Goal: Transaction & Acquisition: Purchase product/service

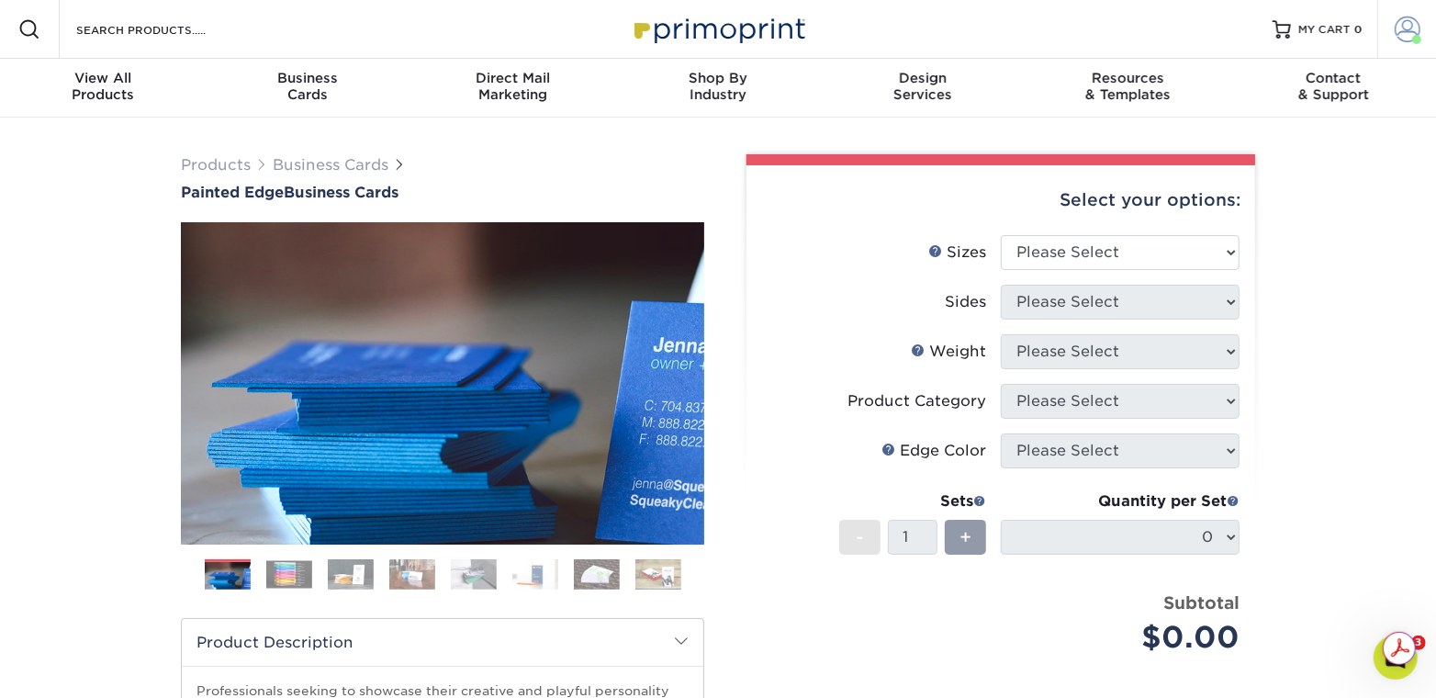
click at [1402, 26] on span at bounding box center [1408, 30] width 26 height 26
click at [1407, 39] on span at bounding box center [1408, 30] width 26 height 26
click at [1418, 24] on span at bounding box center [1408, 30] width 26 height 26
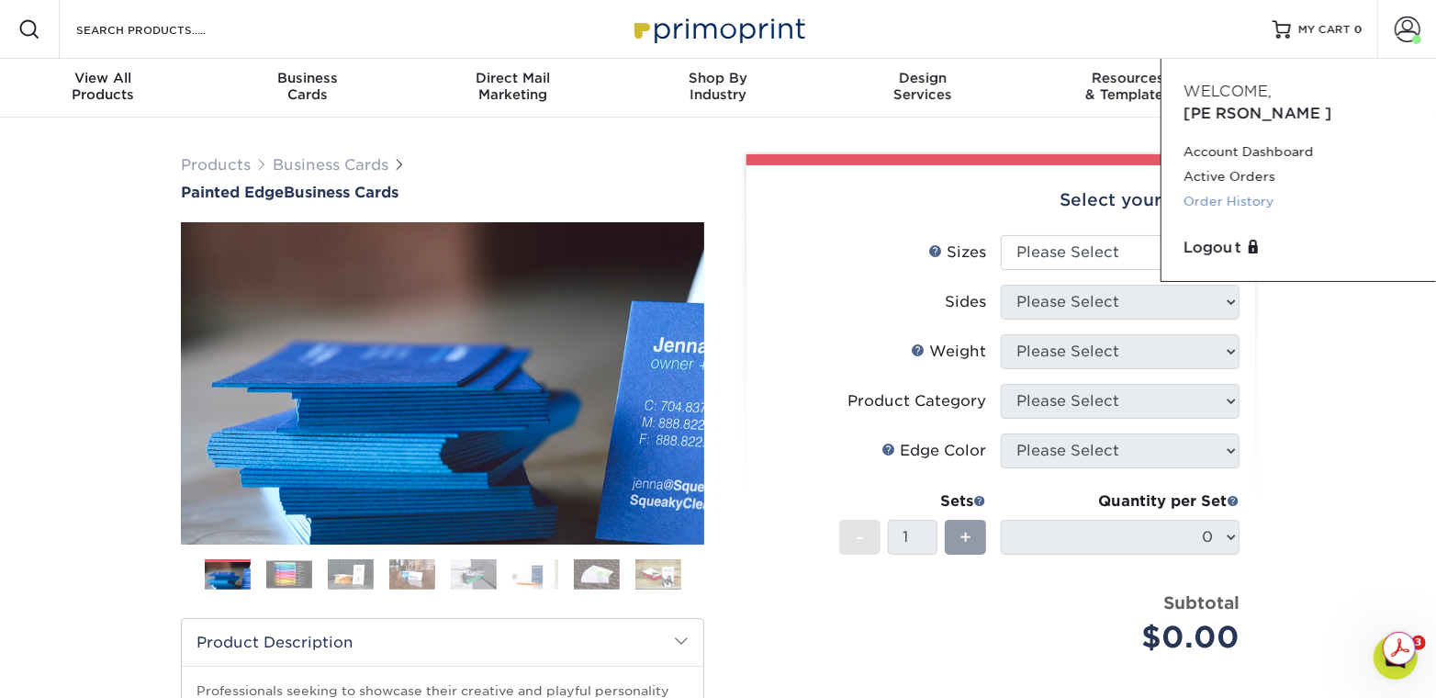
click at [1236, 189] on link "Order History" at bounding box center [1298, 201] width 230 height 25
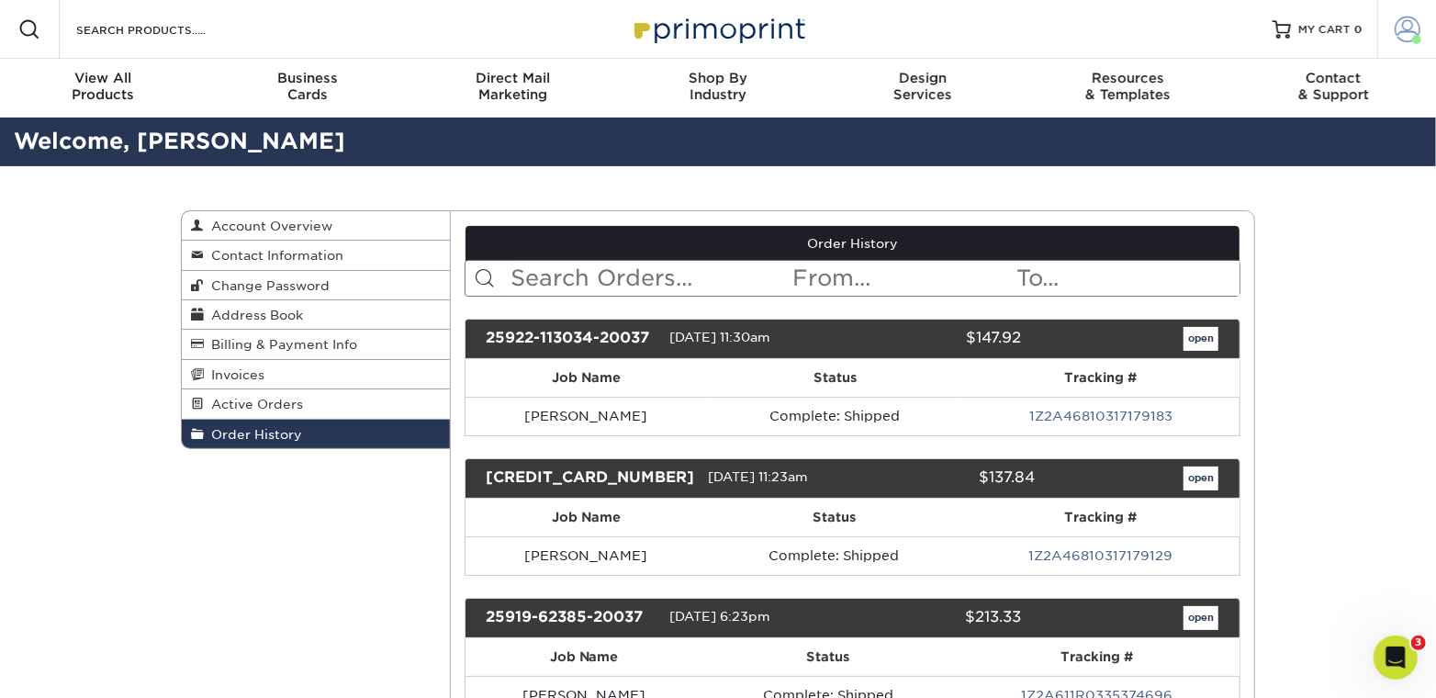
click at [1418, 24] on span at bounding box center [1408, 30] width 26 height 26
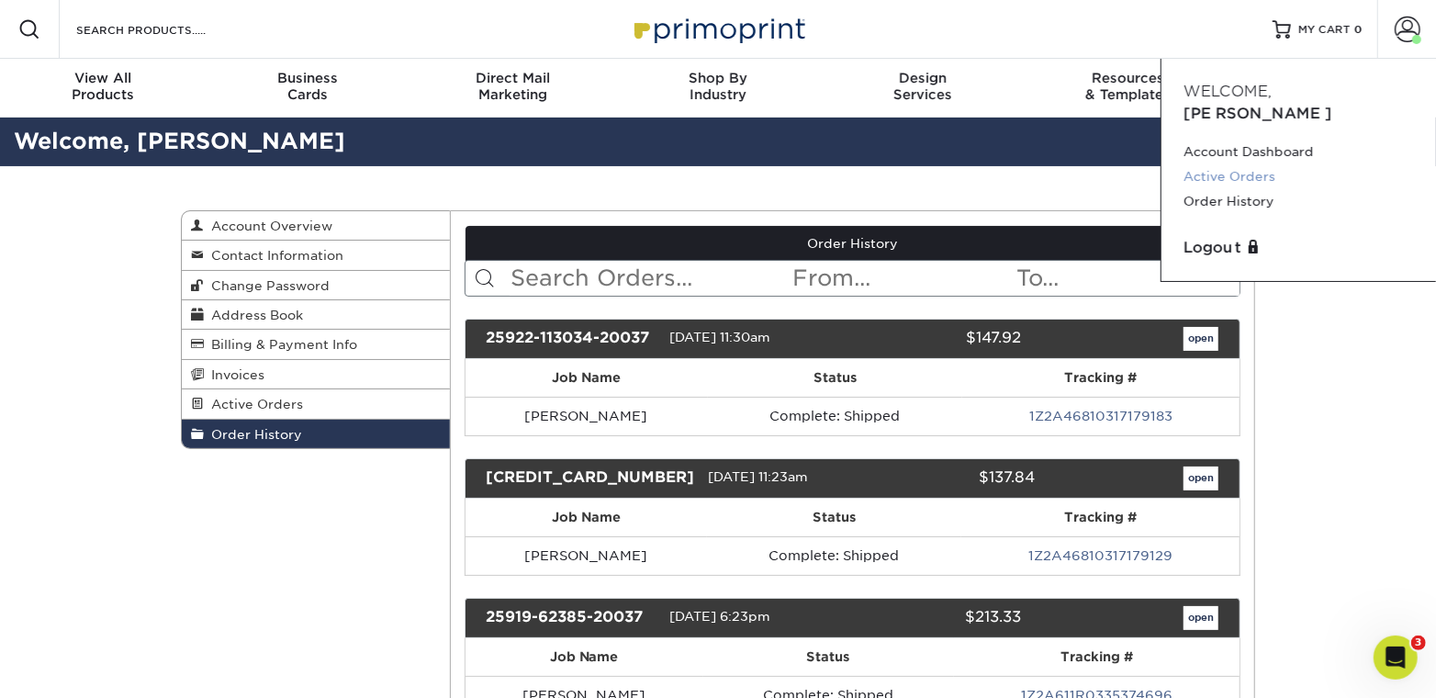
click at [1235, 164] on link "Active Orders" at bounding box center [1298, 176] width 230 height 25
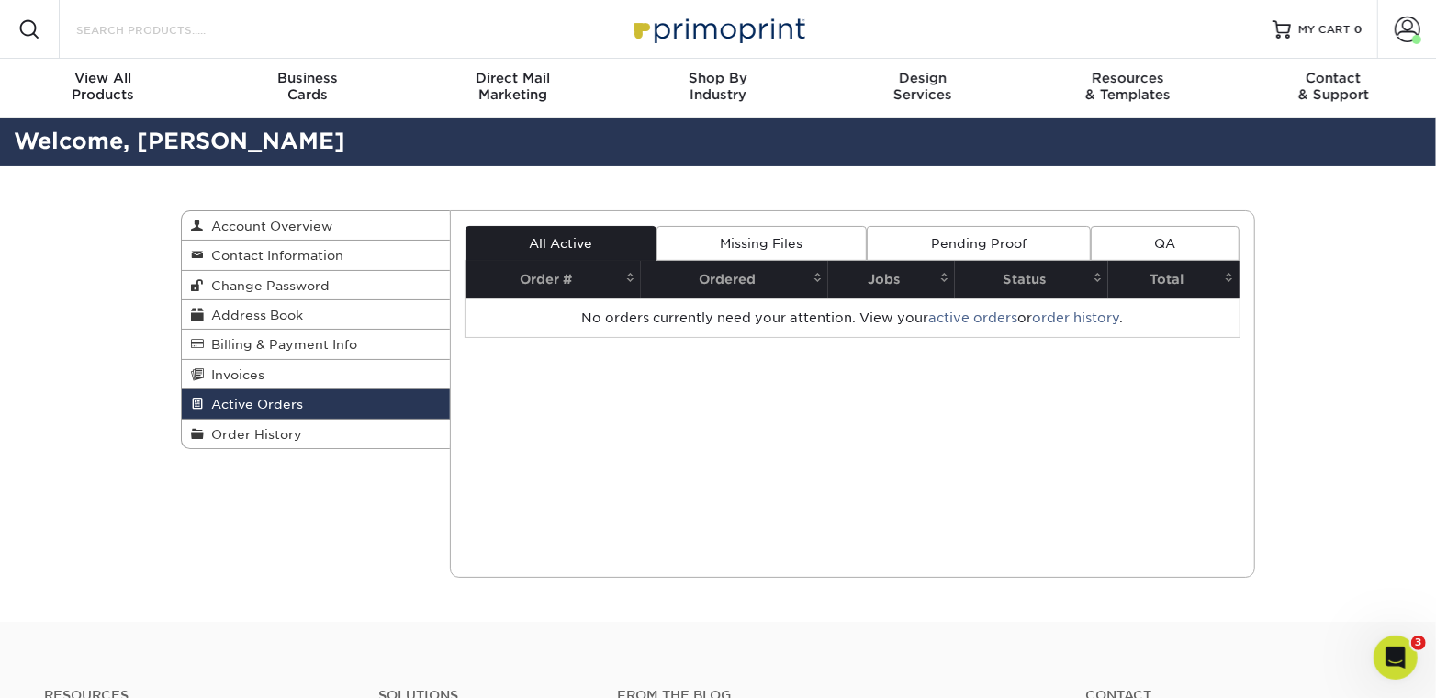
click at [152, 30] on input "Search Products" at bounding box center [163, 29] width 179 height 22
type input "p"
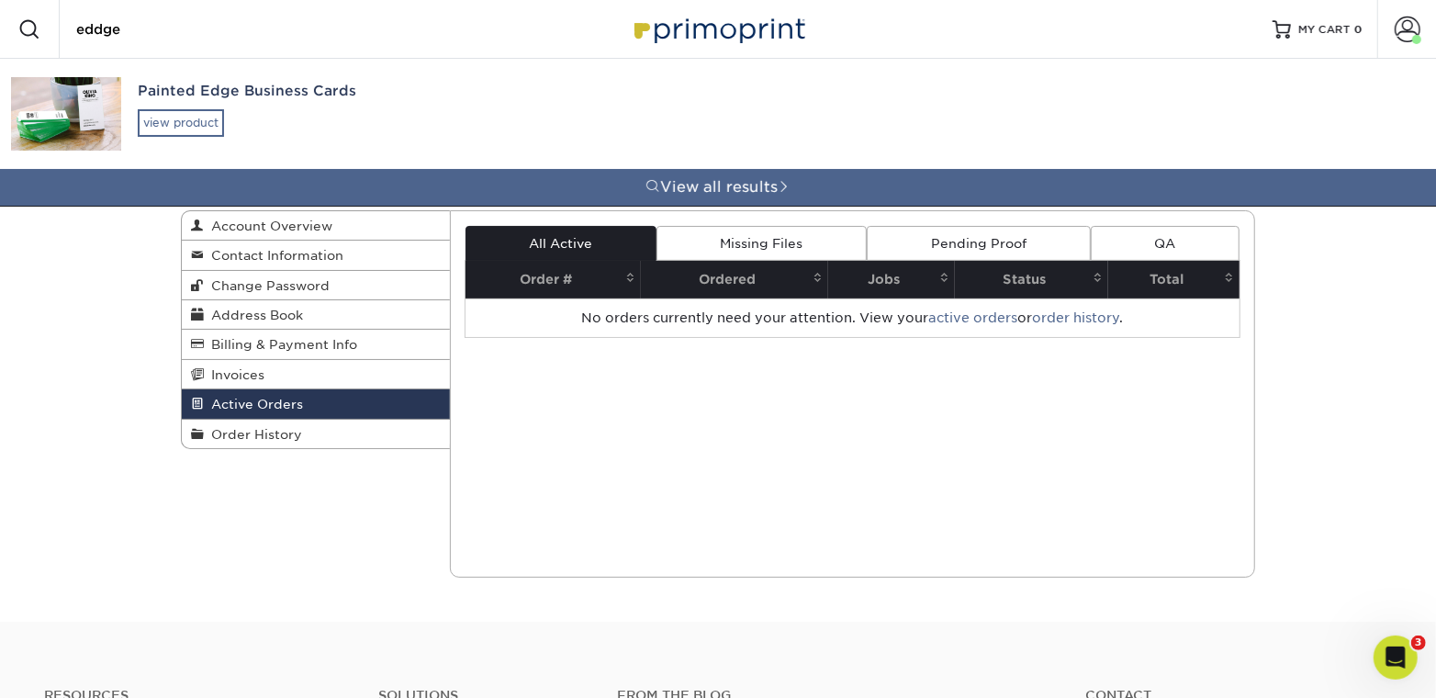
type input "eddge"
click at [147, 127] on div "view product" at bounding box center [181, 123] width 86 height 28
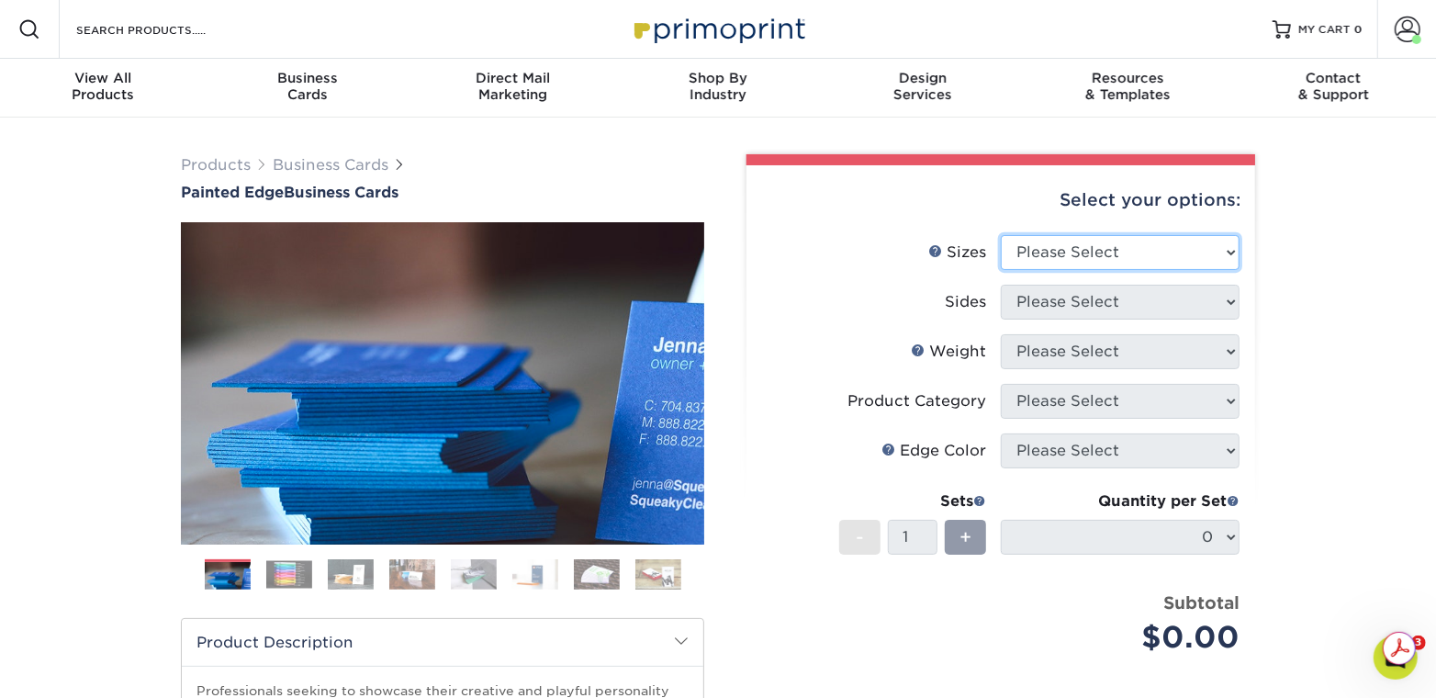
click at [1228, 251] on select "Please Select 2" x 3.5" - Standard 2.125" x 3.375" - European 2.5" x 2.5" - Squ…" at bounding box center [1120, 252] width 239 height 35
select select "2.00x3.50"
click at [1001, 235] on select "Please Select 2" x 3.5" - Standard 2.125" x 3.375" - European 2.5" x 2.5" - Squ…" at bounding box center [1120, 252] width 239 height 35
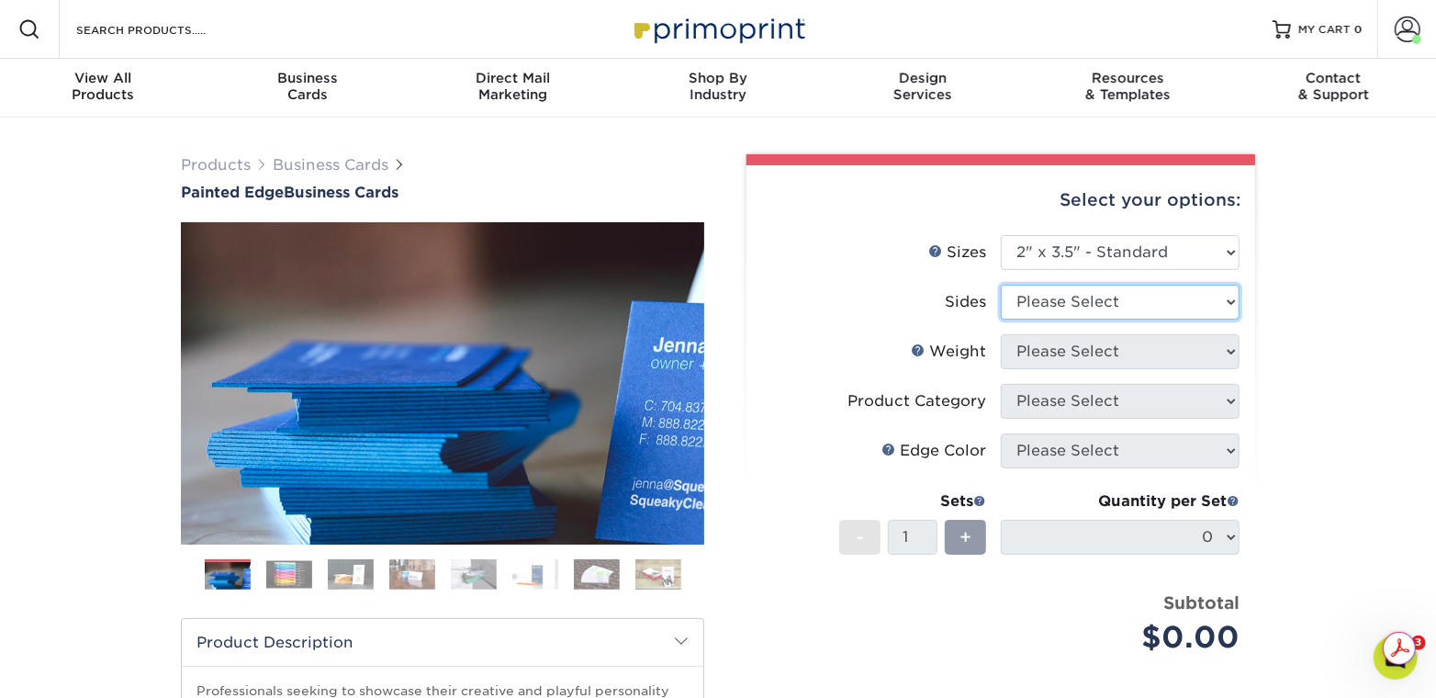
click at [1170, 296] on select "Please Select Print Both Sides Print Front Only" at bounding box center [1120, 302] width 239 height 35
select select "32d3c223-f82c-492b-b915-ba065a00862f"
click at [1001, 285] on select "Please Select Print Both Sides Print Front Only" at bounding box center [1120, 302] width 239 height 35
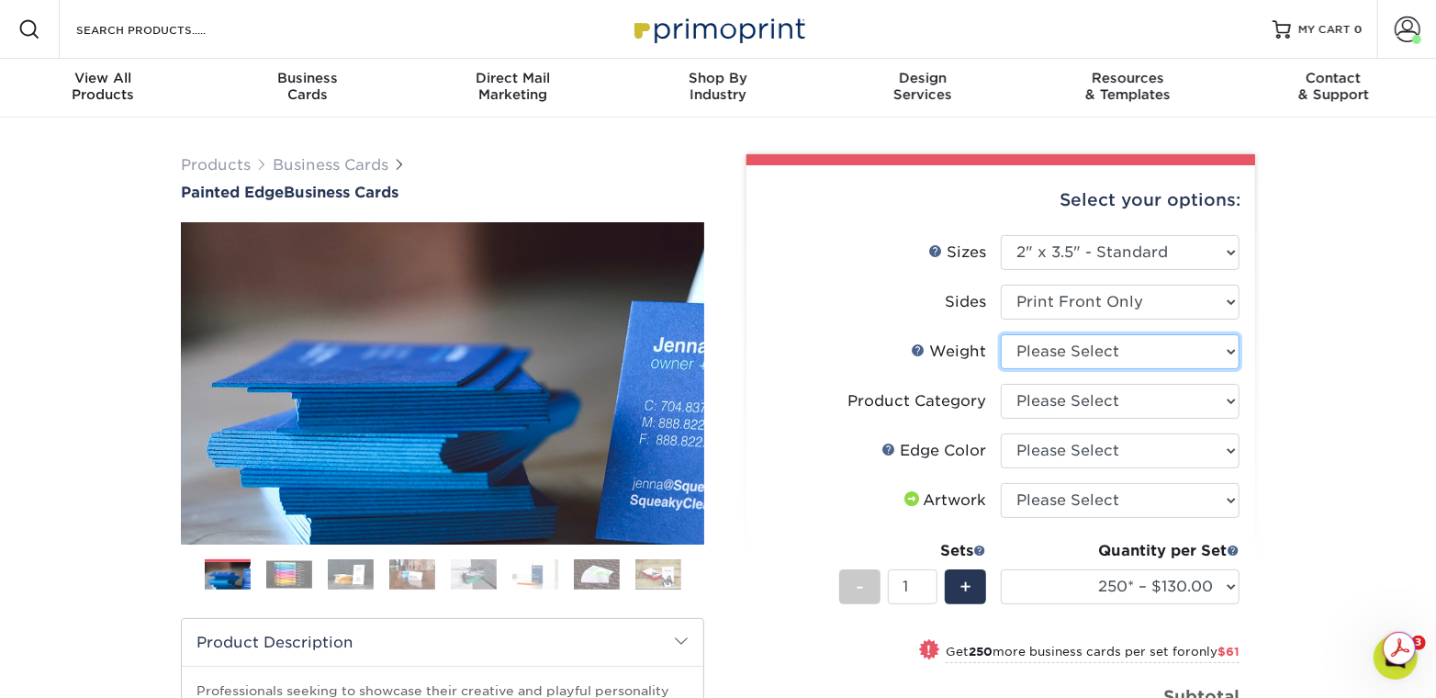
click at [1099, 346] on select "Please Select 32PTUC" at bounding box center [1120, 351] width 239 height 35
select select "32PTUC"
click at [1001, 334] on select "Please Select 32PTUC" at bounding box center [1120, 351] width 239 height 35
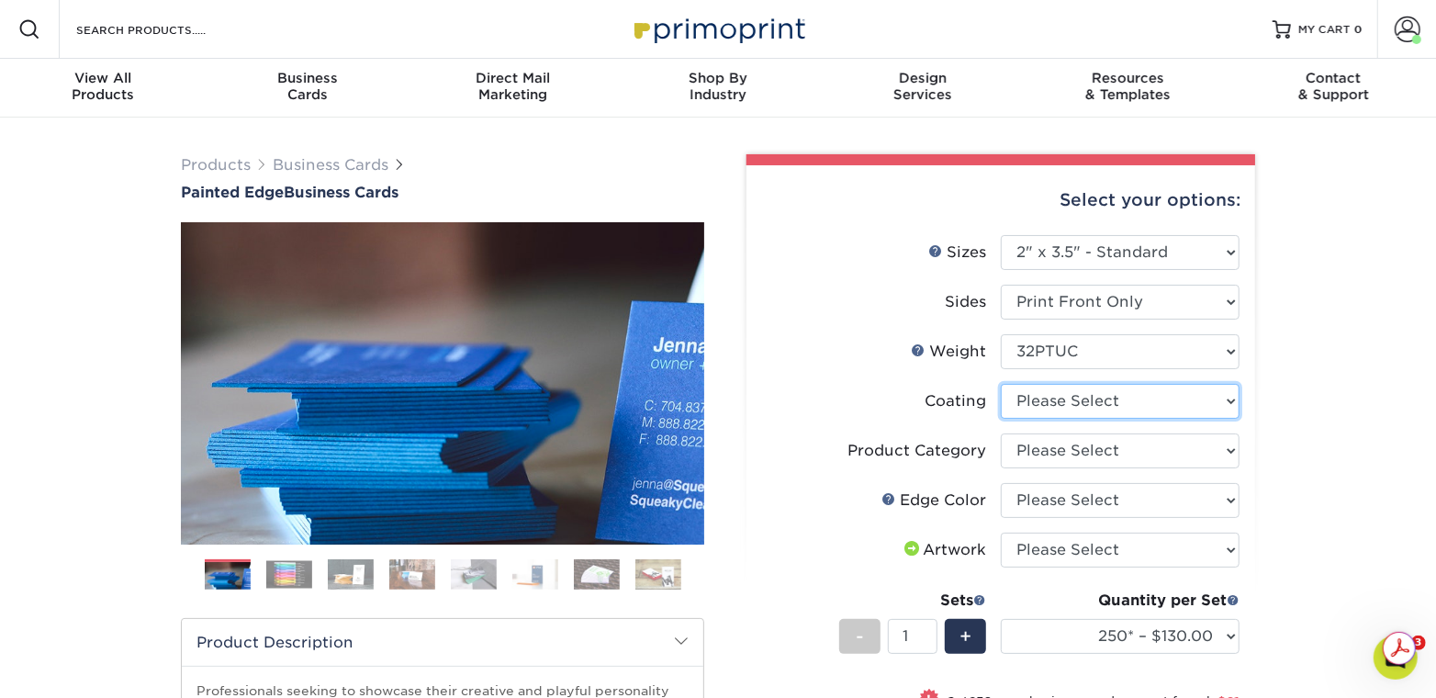
click at [1123, 405] on select at bounding box center [1120, 401] width 239 height 35
select select "3e7618de-abca-4bda-9f97-8b9129e913d8"
click at [1001, 384] on select at bounding box center [1120, 401] width 239 height 35
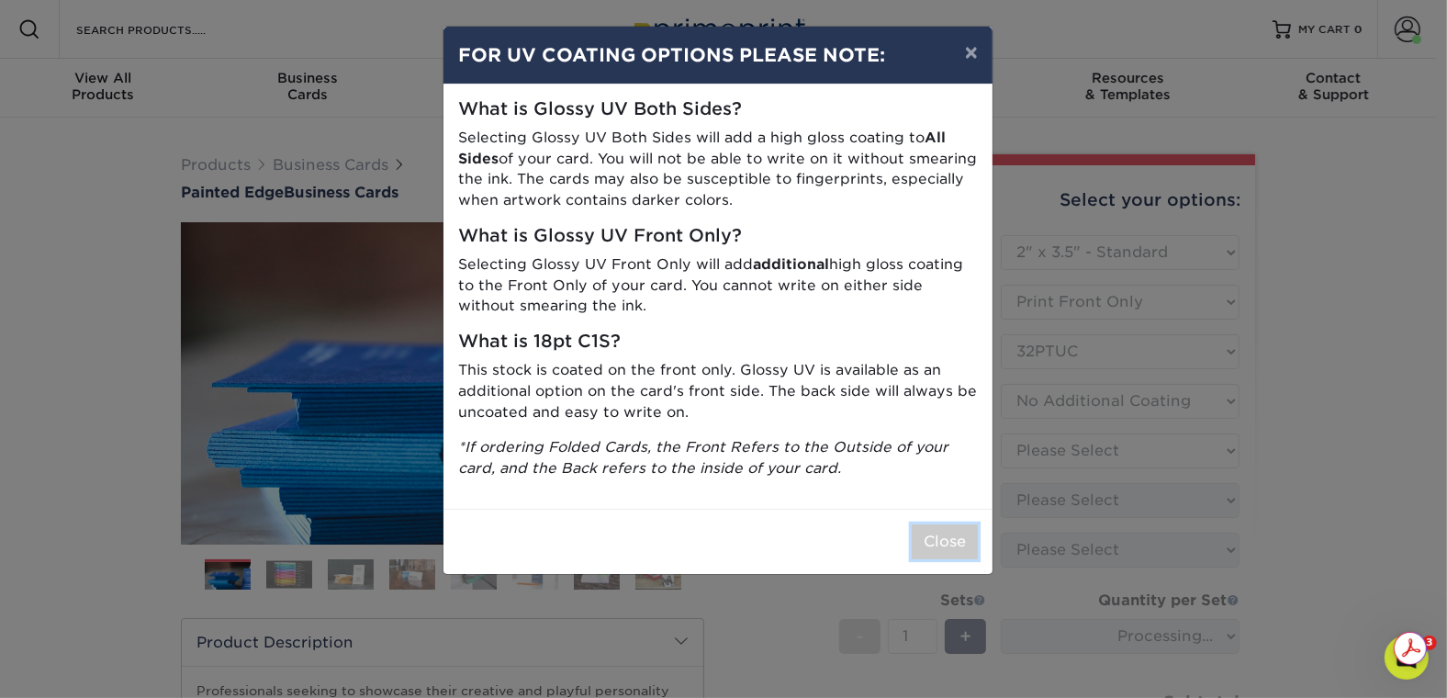
click at [946, 545] on button "Close" at bounding box center [945, 541] width 66 height 35
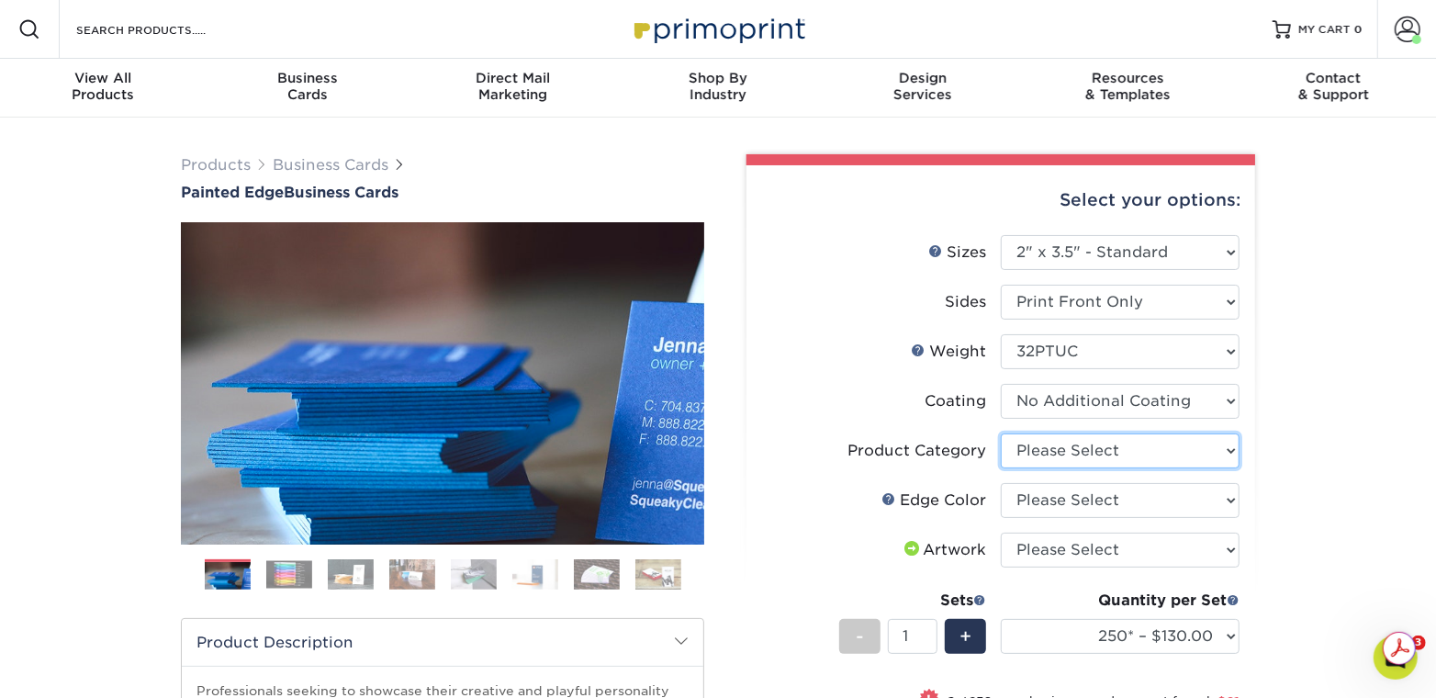
click at [1090, 448] on select "Please Select Business Cards" at bounding box center [1120, 450] width 239 height 35
select select "3b5148f1-0588-4f88-a218-97bcfdce65c1"
click at [1001, 433] on select "Please Select Business Cards" at bounding box center [1120, 450] width 239 height 35
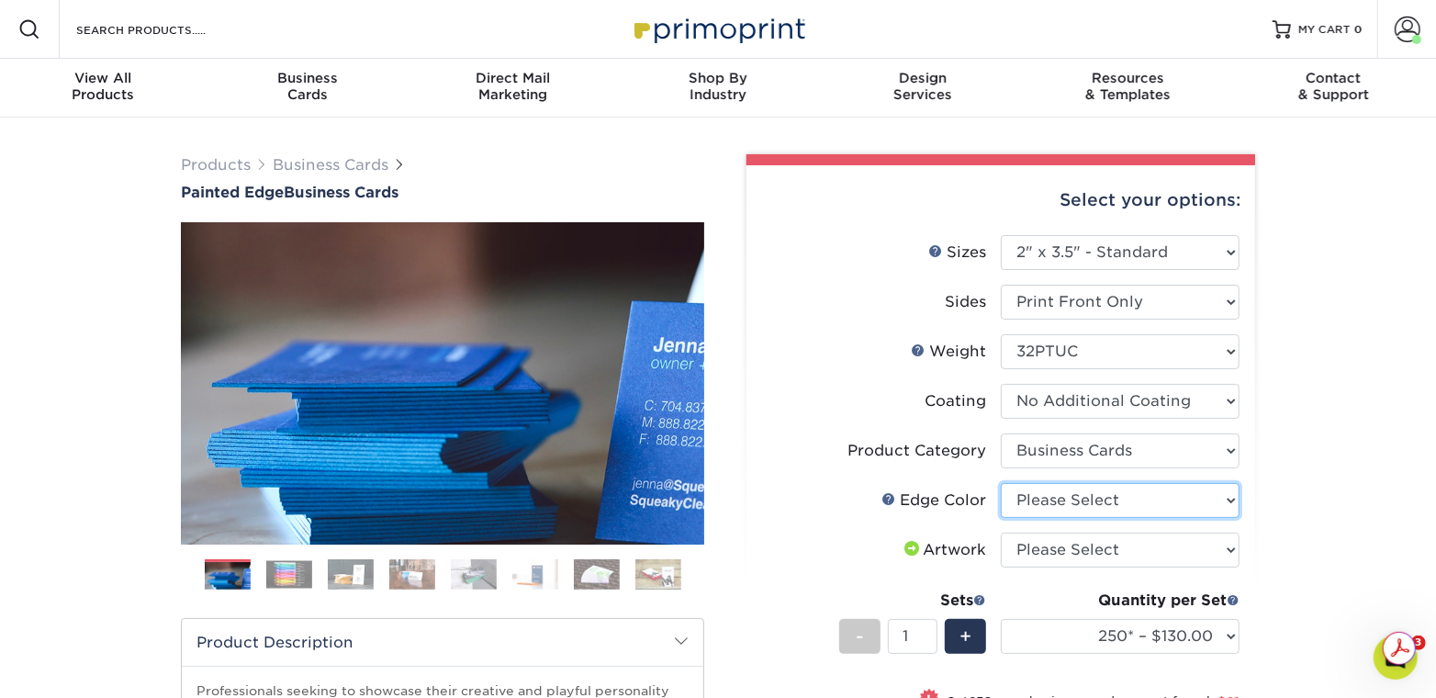
click at [1089, 485] on select "Please Select Charcoal Black Brown Blue Pearlescent Blue Pearlescent Gold Pearl…" at bounding box center [1120, 500] width 239 height 35
select select "a1dd4f78-e5b3-498e-8232-956f7b80f10f"
click at [1001, 483] on select "Please Select Charcoal Black Brown Blue Pearlescent Blue Pearlescent Gold Pearl…" at bounding box center [1120, 500] width 239 height 35
click at [1107, 561] on select "Please Select I will upload files I need a design - $100" at bounding box center [1120, 550] width 239 height 35
select select "upload"
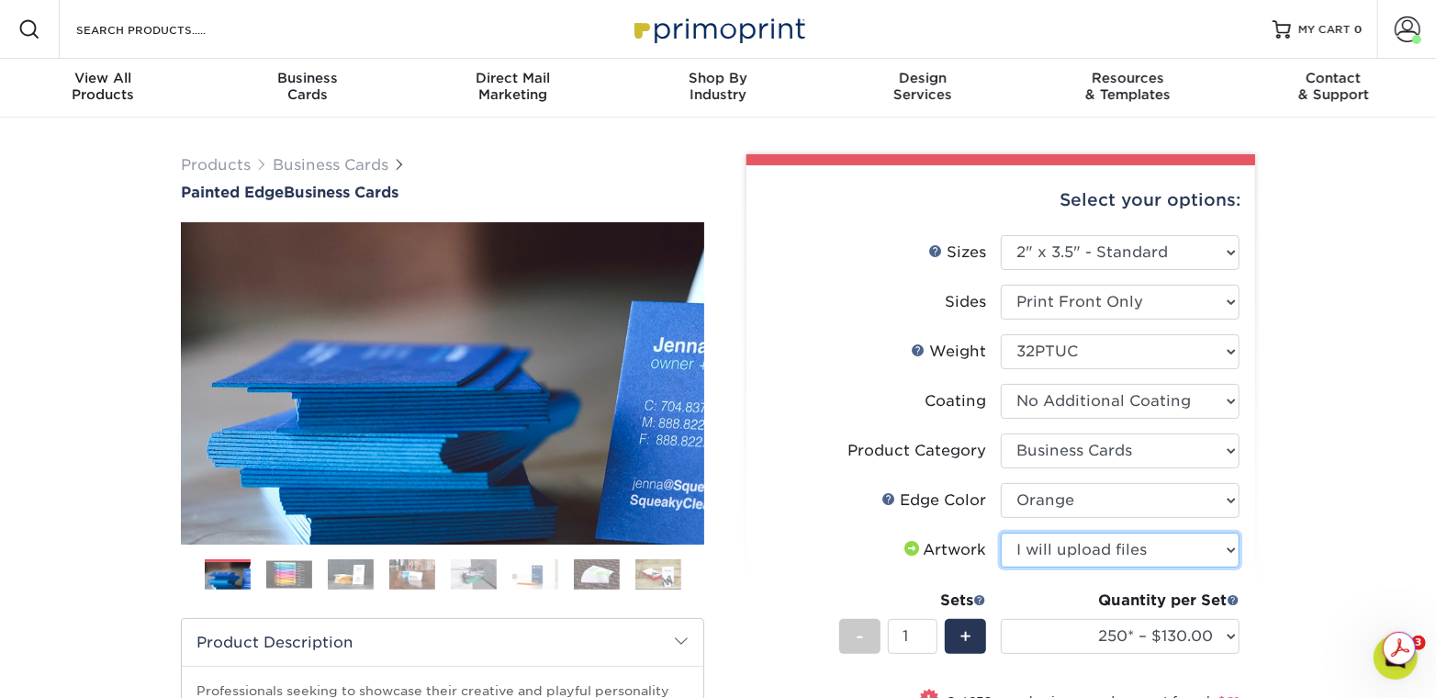
click at [1001, 533] on select "Please Select I will upload files I need a design - $100" at bounding box center [1120, 550] width 239 height 35
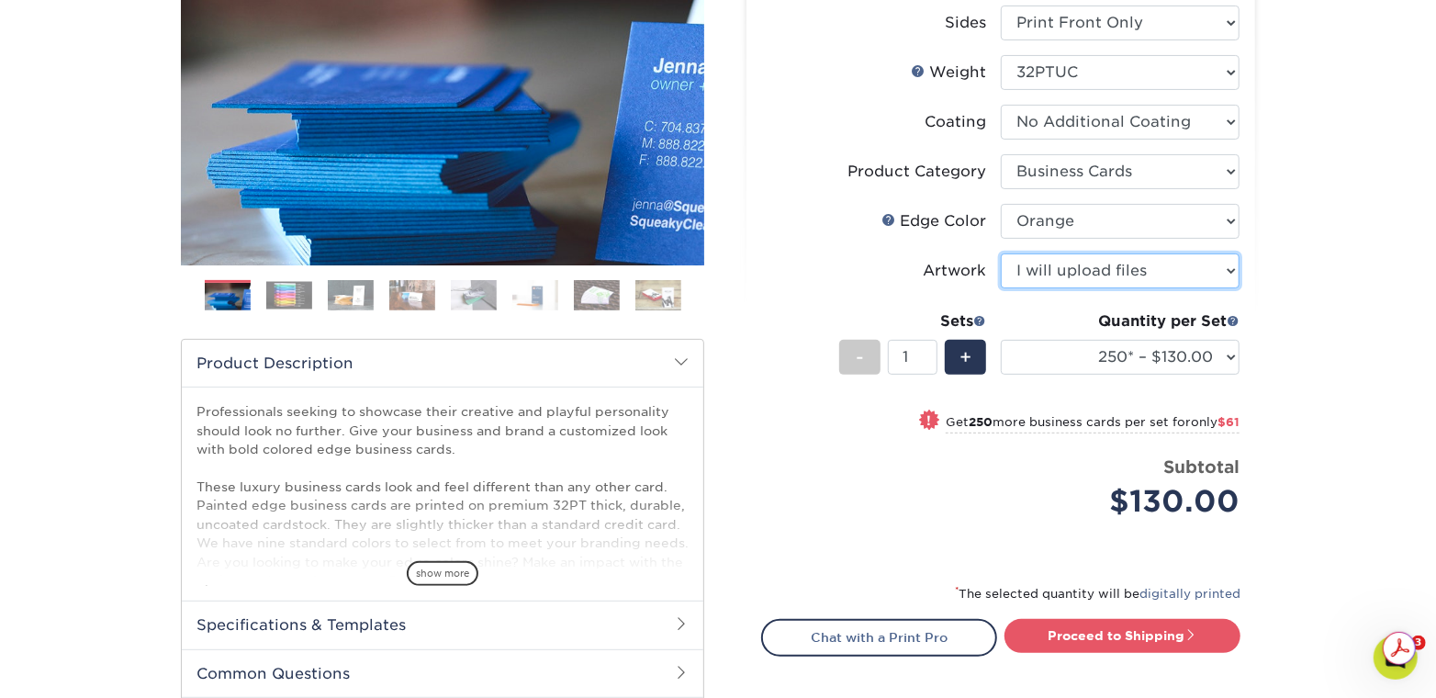
scroll to position [441, 0]
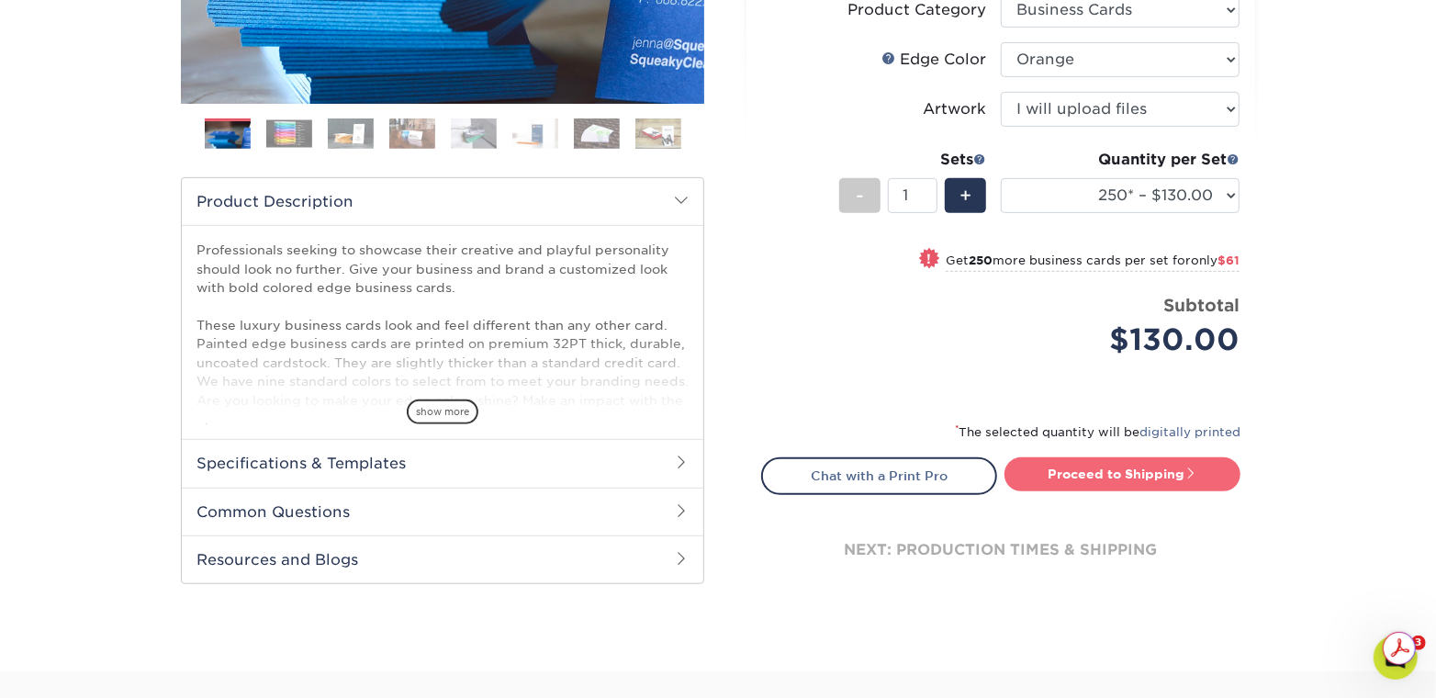
click at [1143, 476] on link "Proceed to Shipping" at bounding box center [1122, 473] width 236 height 33
type input "Set 1"
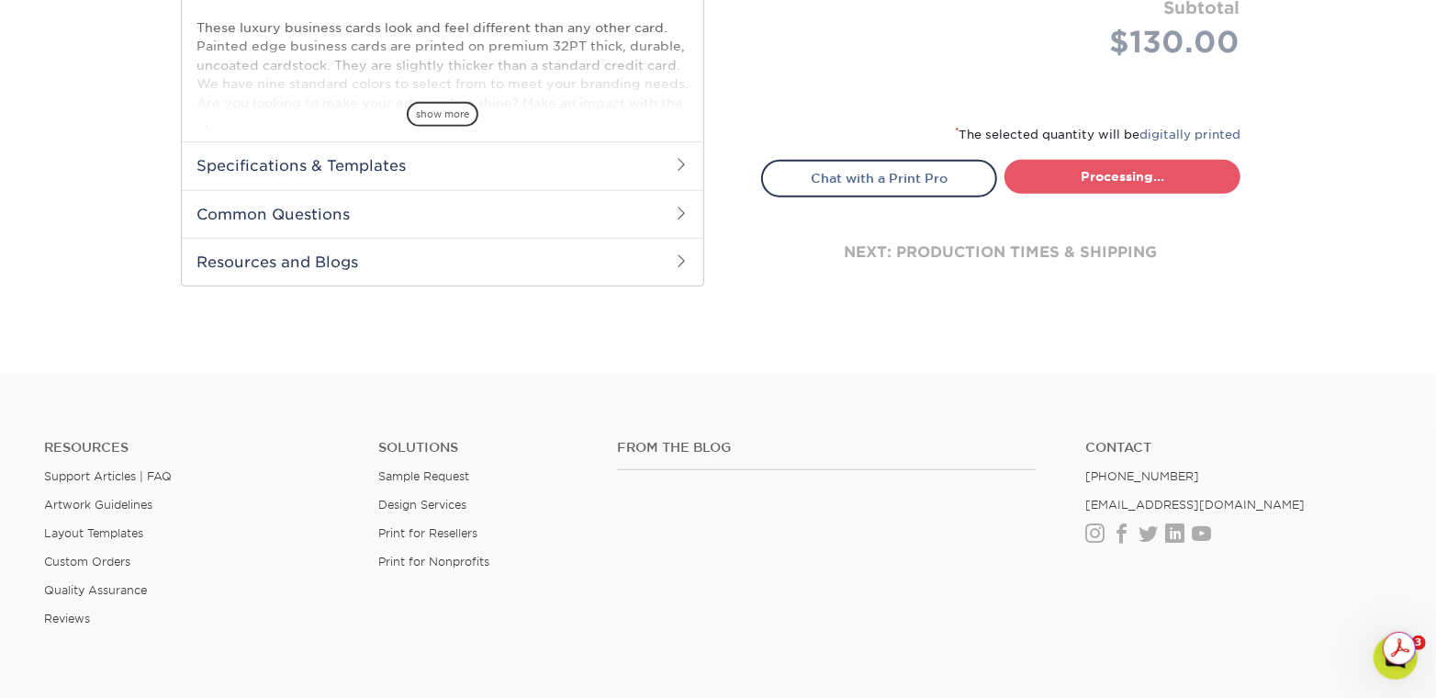
select select "ed4717bc-0ce6-4244-a868-d2c62478a03d"
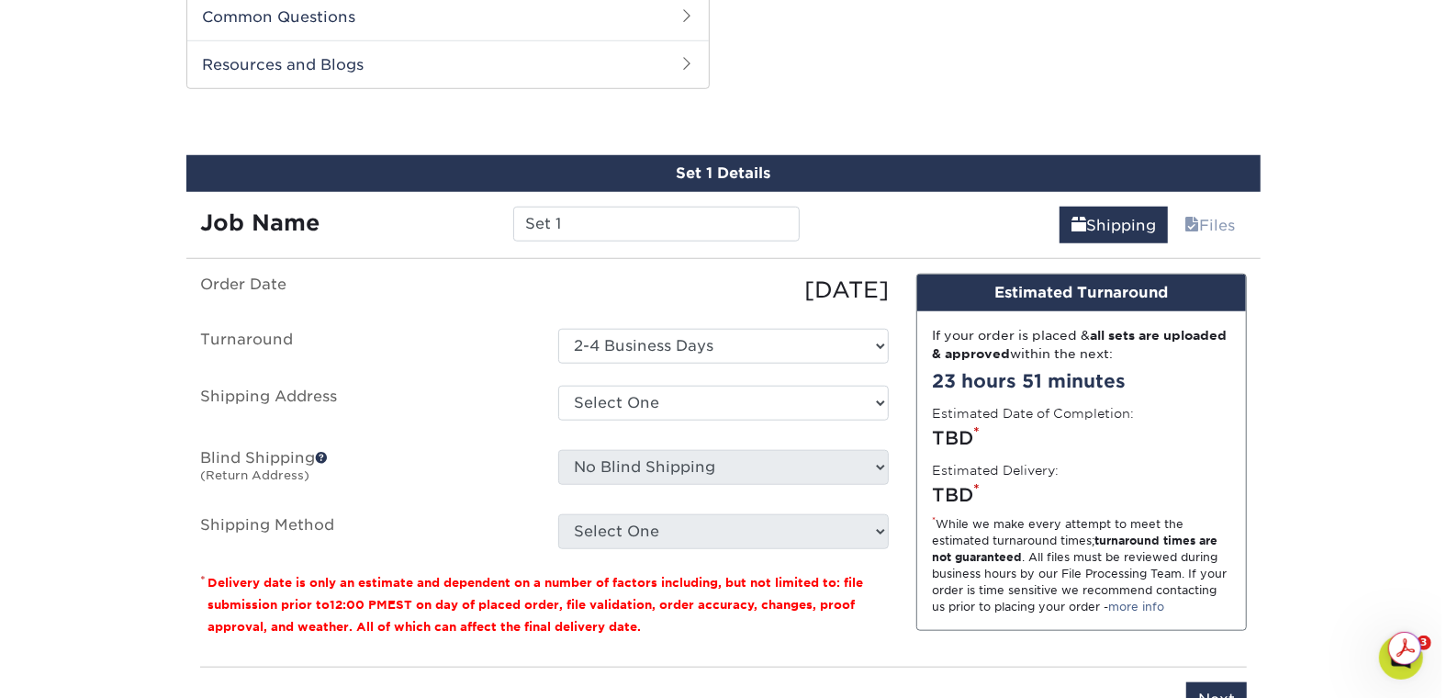
scroll to position [946, 0]
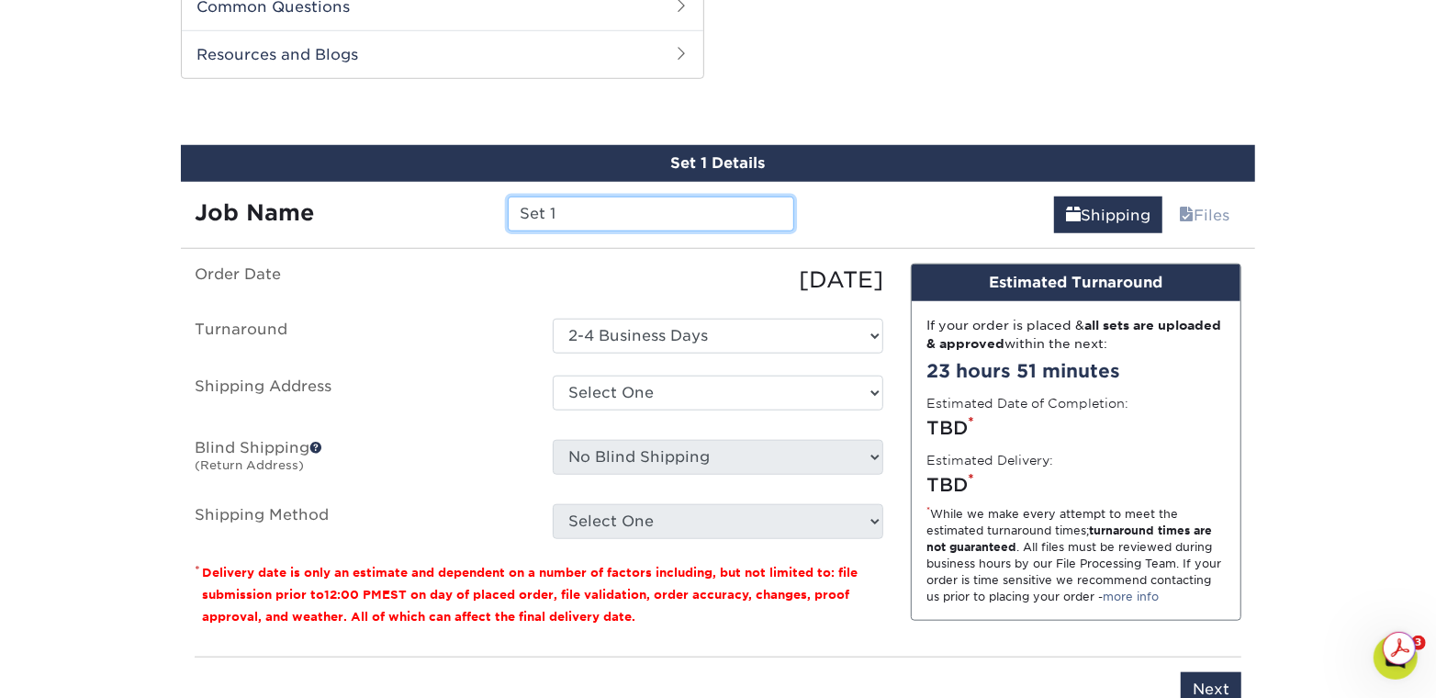
click at [702, 211] on input "Set 1" at bounding box center [651, 213] width 286 height 35
drag, startPoint x: 682, startPoint y: 212, endPoint x: 475, endPoint y: 206, distance: 207.6
click at [475, 206] on div "Job Name Set 1" at bounding box center [494, 213] width 627 height 35
paste input "[PERSON_NAME]"
type input "[PERSON_NAME]"
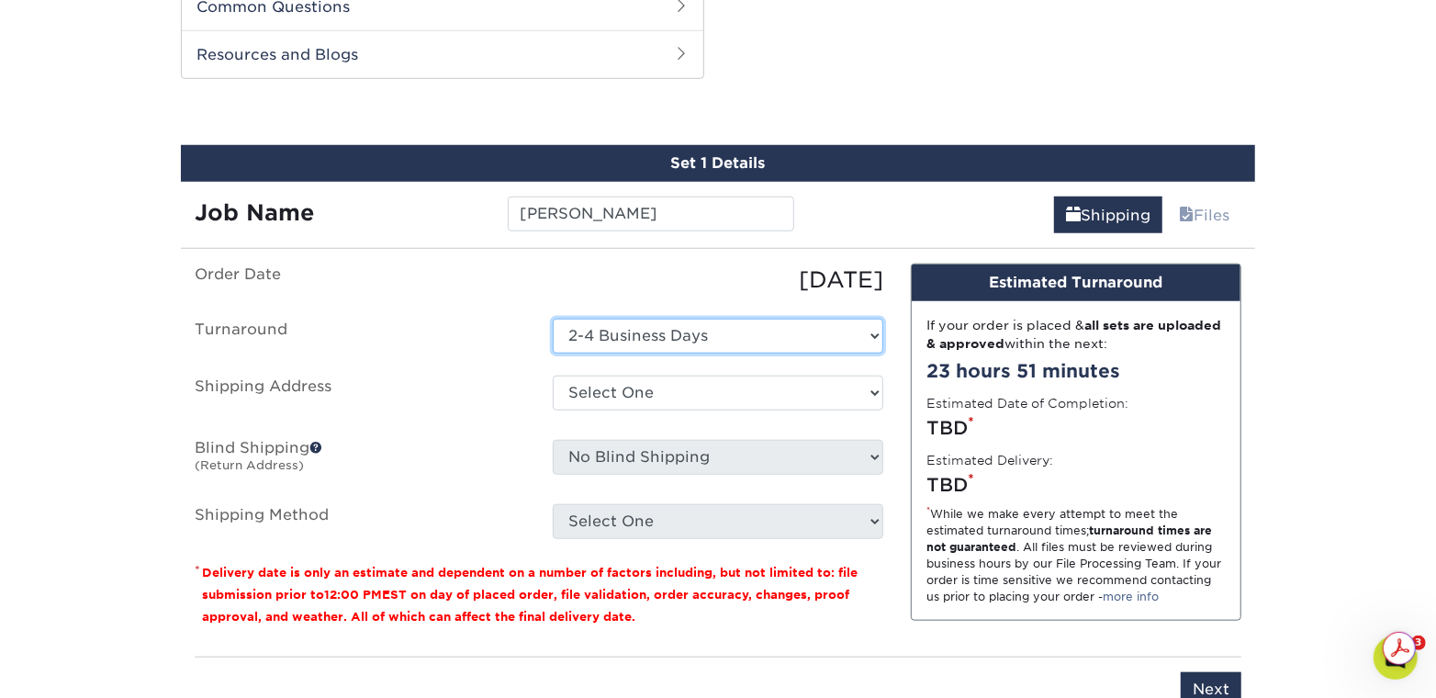
click at [831, 333] on select "Select One 2-4 Business Days" at bounding box center [718, 336] width 331 height 35
click at [553, 319] on select "Select One 2-4 Business Days" at bounding box center [718, 336] width 331 height 35
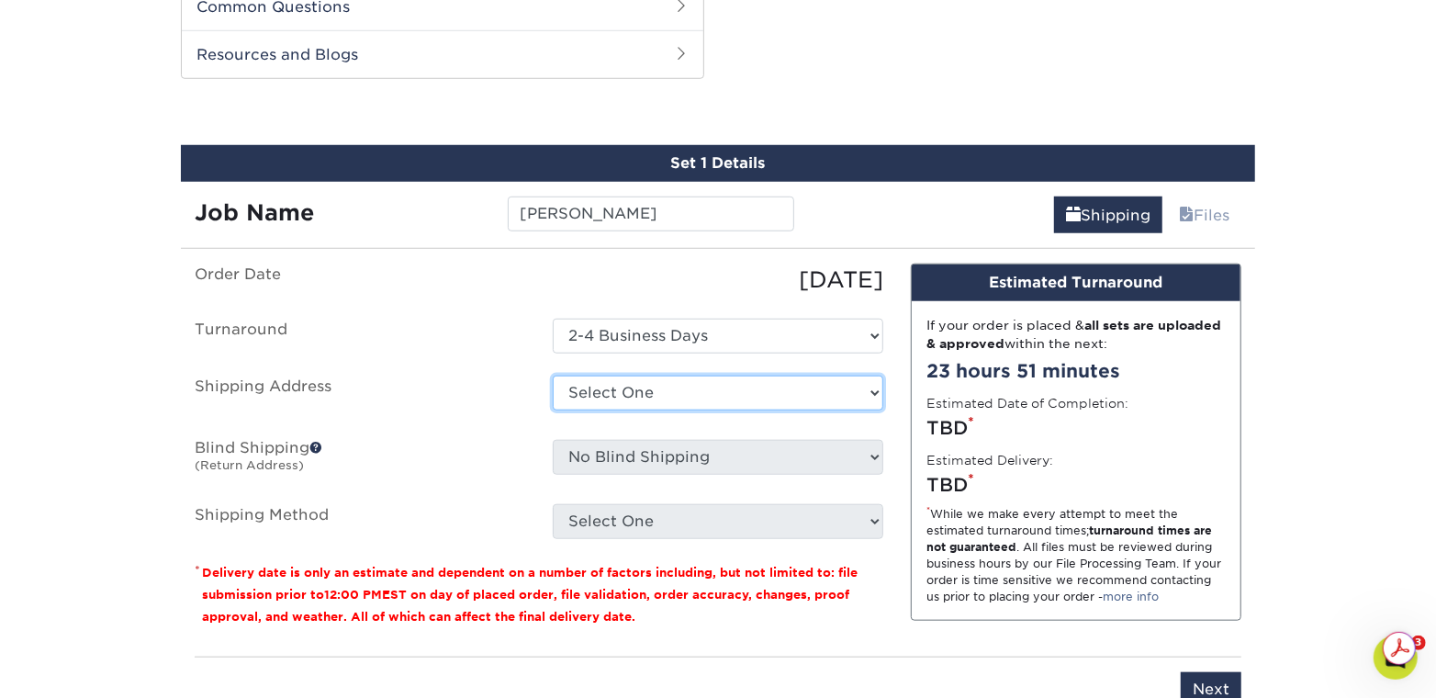
click at [814, 390] on select "Select One Ben Abramowitz Home Bright Uro HQ Carrie Belaski Carrie Belaski Chri…" at bounding box center [718, 393] width 331 height 35
select select "newaddress"
click at [553, 376] on select "Select One Ben Abramowitz Home Bright Uro HQ Carrie Belaski Carrie Belaski Chri…" at bounding box center [718, 393] width 331 height 35
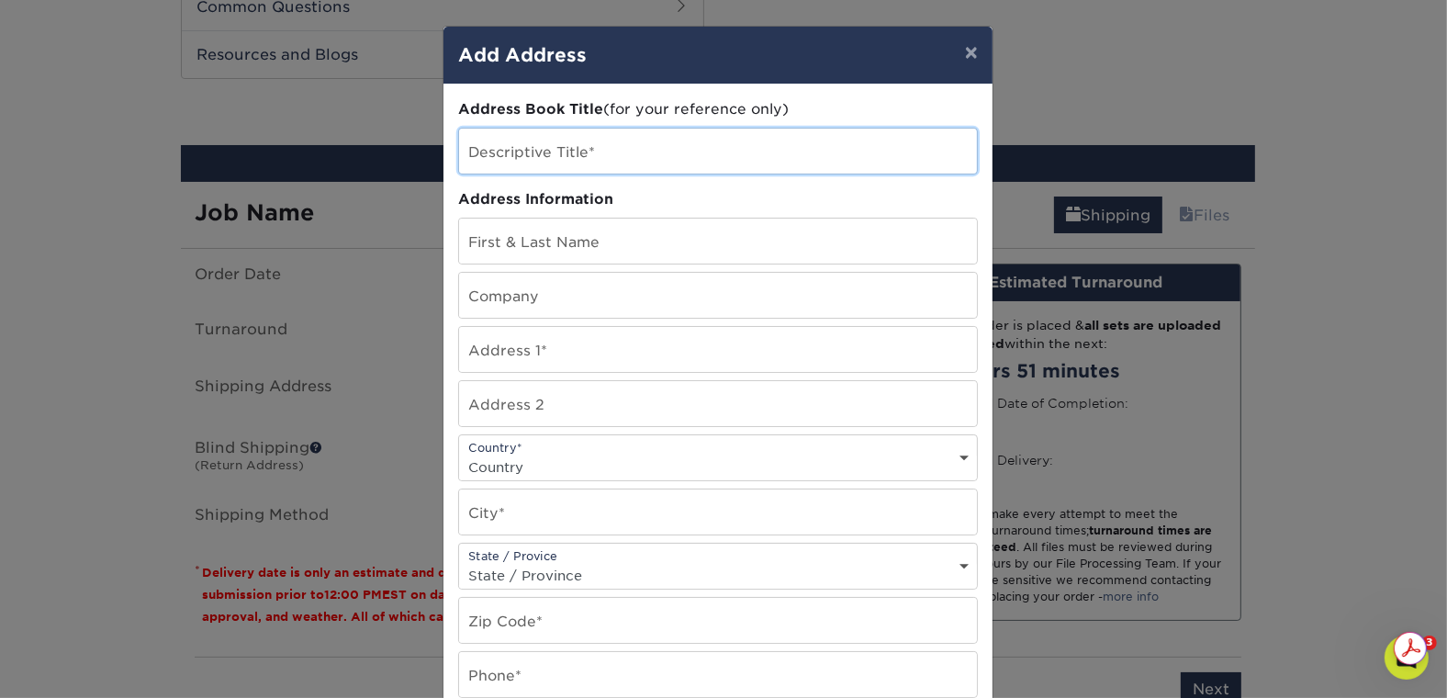
click at [665, 154] on input "text" at bounding box center [718, 151] width 518 height 45
paste input "[PERSON_NAME]"
type input "[PERSON_NAME]"
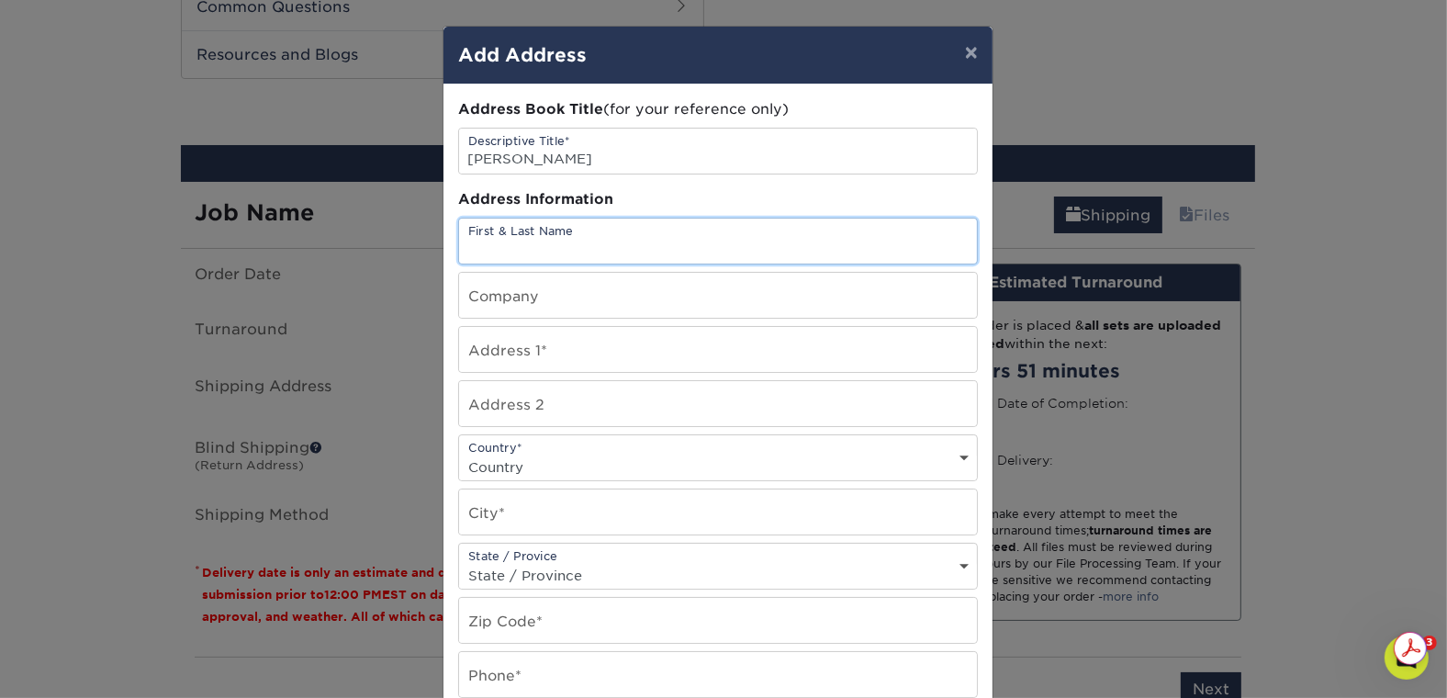
click at [637, 243] on input "text" at bounding box center [718, 241] width 518 height 45
paste input "[PERSON_NAME]"
type input "[PERSON_NAME]"
click at [622, 297] on input "text" at bounding box center [718, 295] width 518 height 45
type input "Bright Uro"
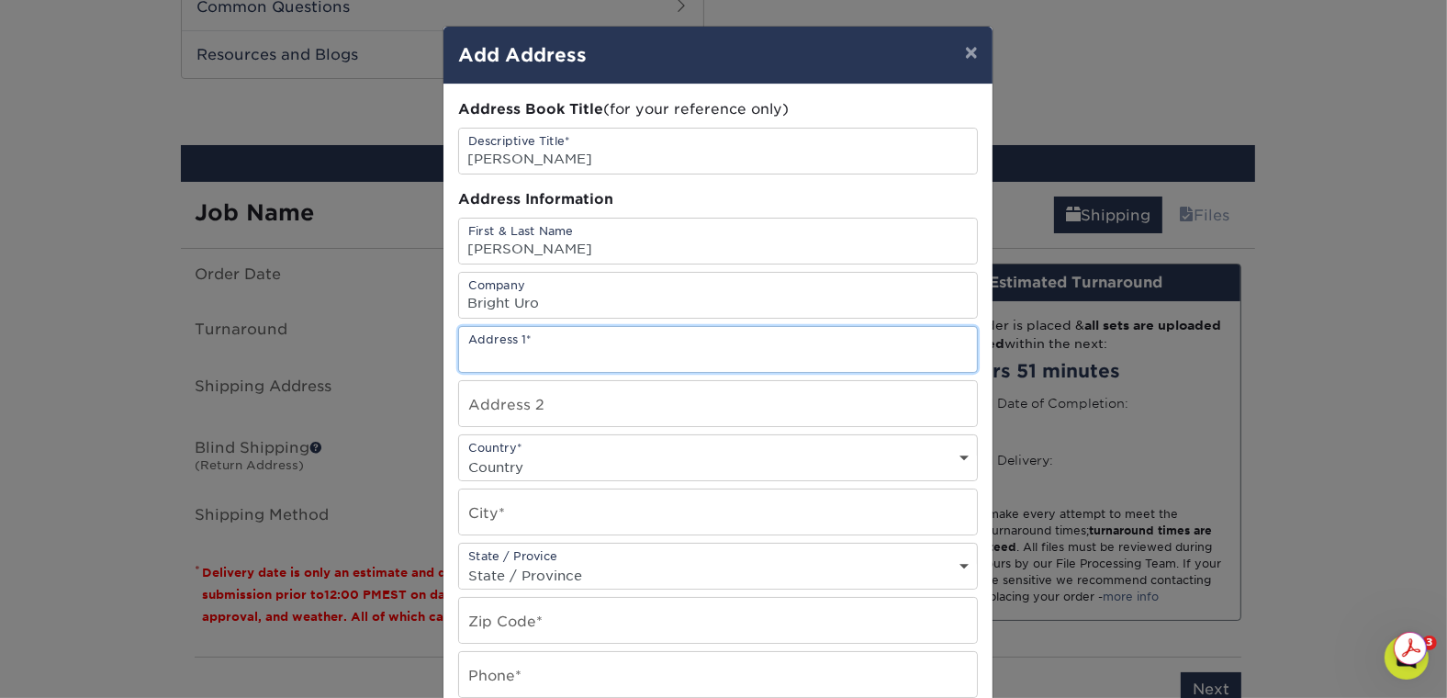
click at [520, 353] on input "text" at bounding box center [718, 349] width 518 height 45
paste input "56 Barley Lane"
type input "56 Barley Lane"
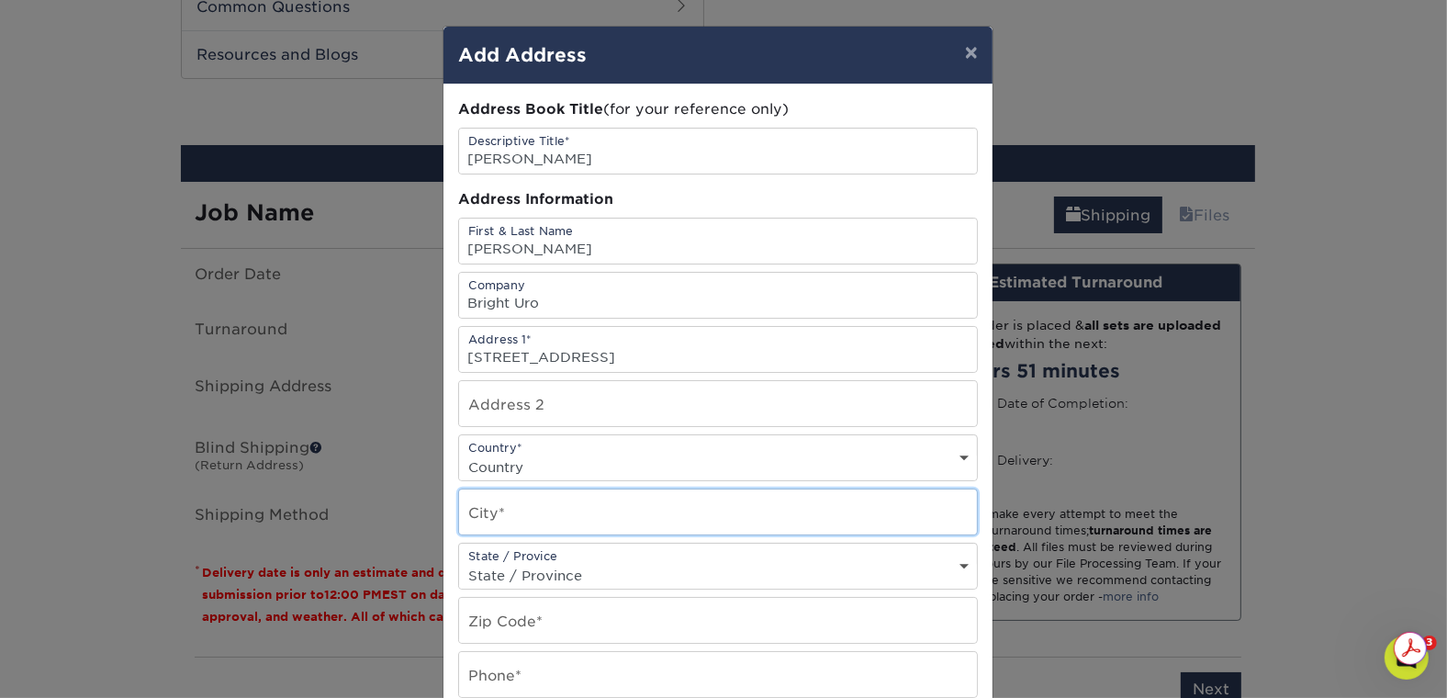
click at [507, 518] on input "text" at bounding box center [718, 511] width 518 height 45
click at [510, 512] on input "text" at bounding box center [718, 511] width 518 height 45
paste input "Patchogue, NY 11772"
drag, startPoint x: 615, startPoint y: 516, endPoint x: 573, endPoint y: 510, distance: 42.6
click at [573, 511] on input "Patchogue, NY 11772" at bounding box center [718, 511] width 518 height 45
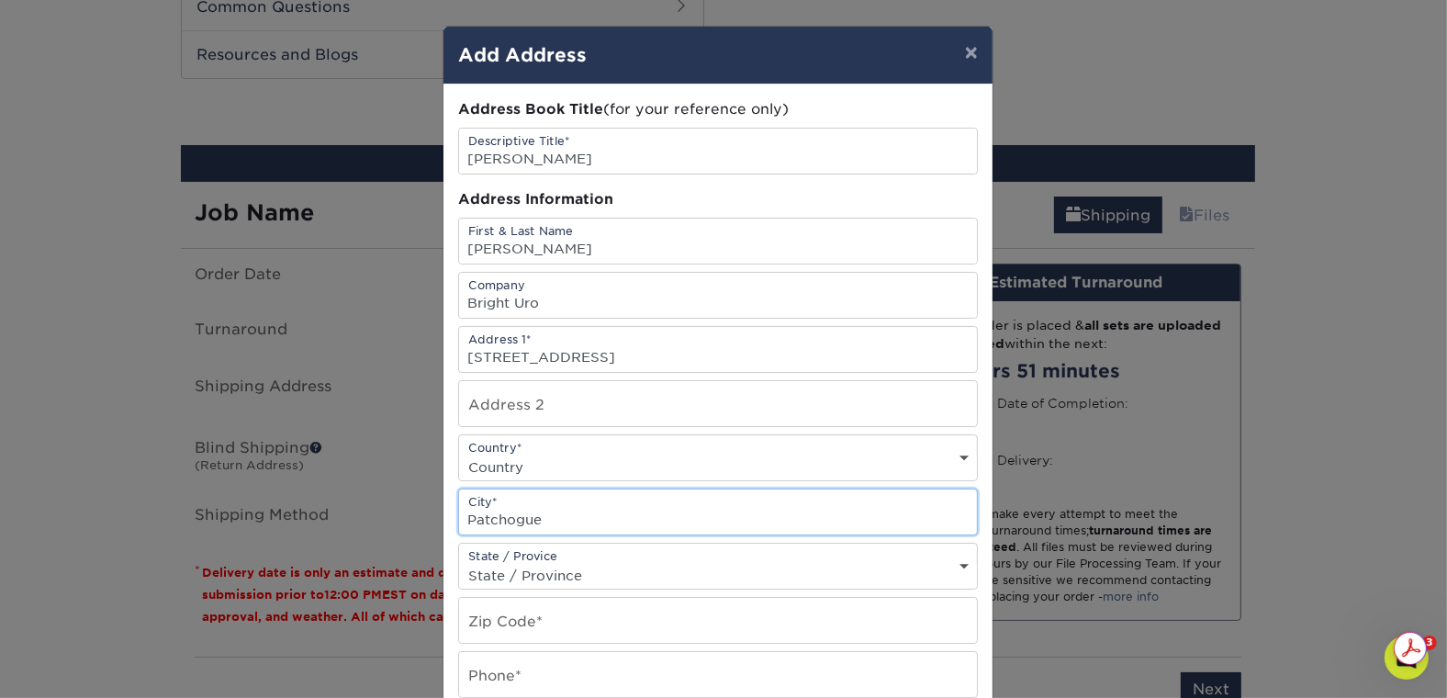
type input "Patchogue"
click at [693, 566] on select "State / Province Alabama Alaska Arizona Arkansas California Colorado Connecticu…" at bounding box center [718, 575] width 518 height 27
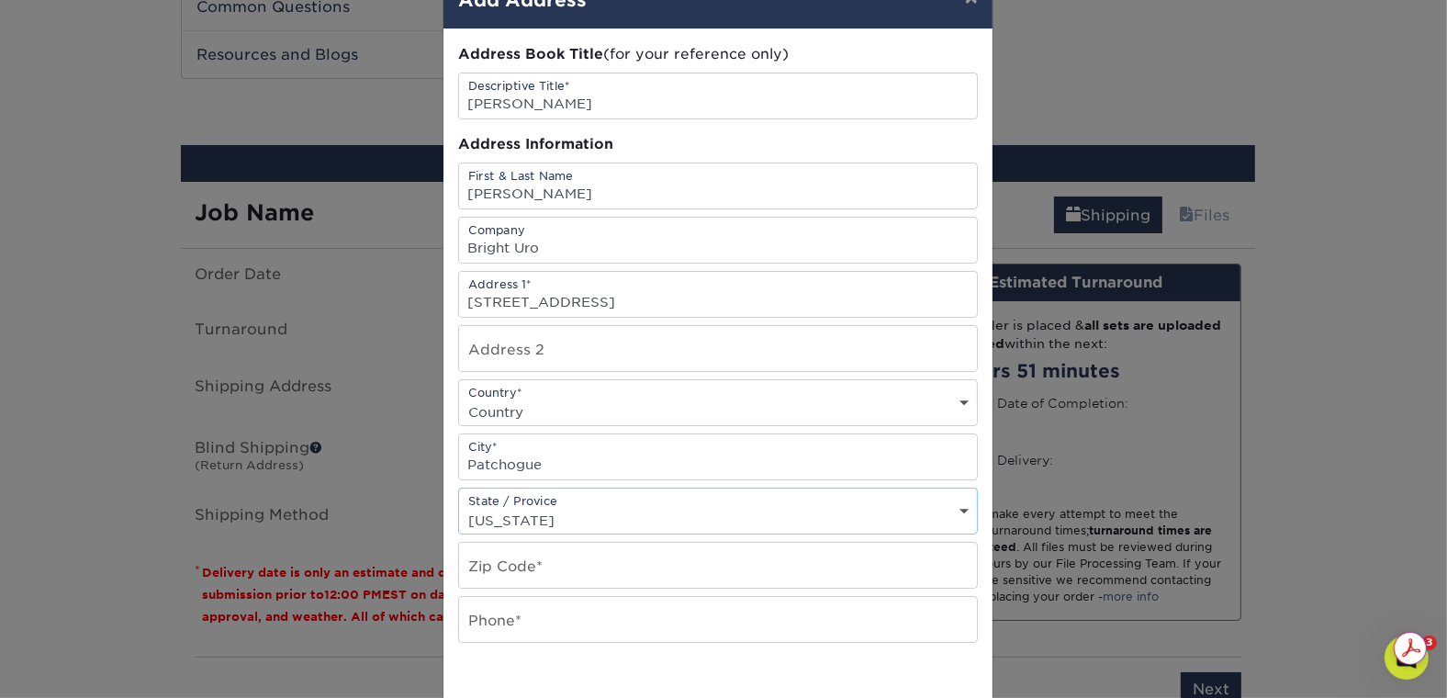
scroll to position [73, 0]
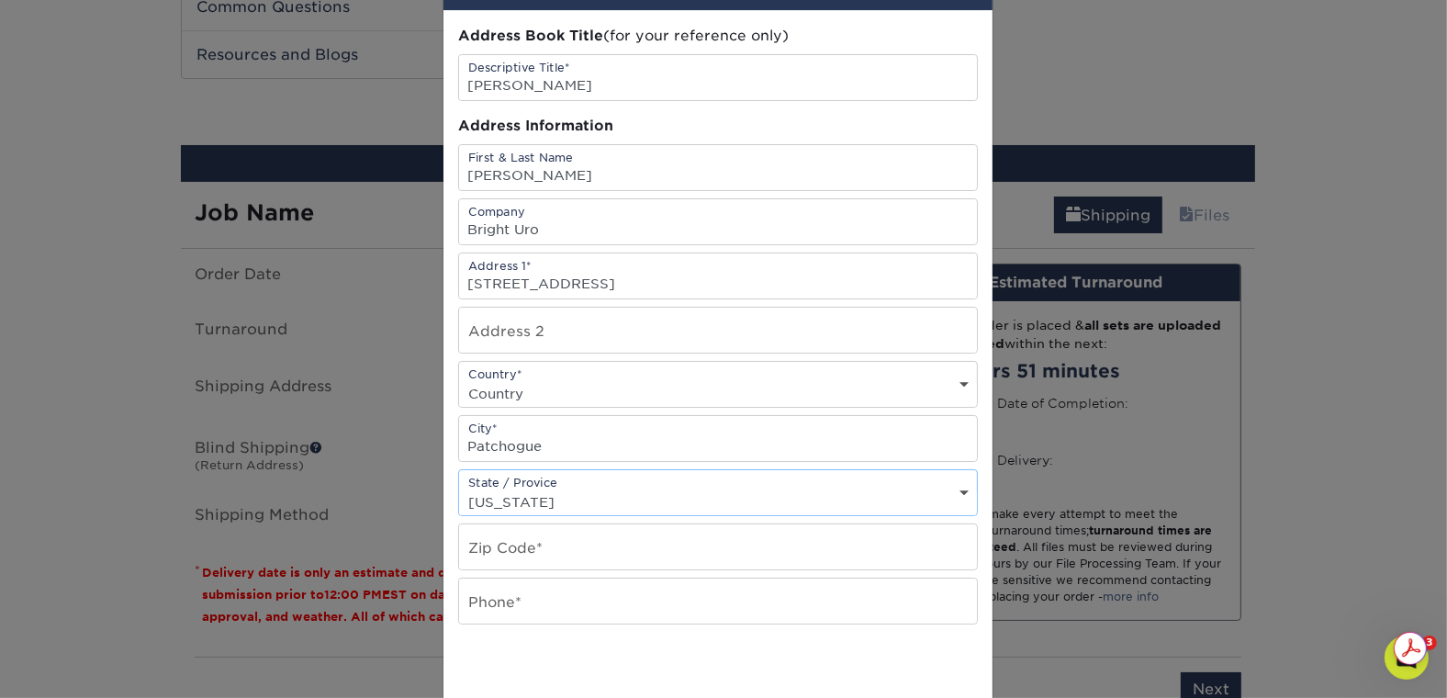
click at [599, 499] on select "State / Province Alabama Alaska Arizona Arkansas California Colorado Connecticu…" at bounding box center [718, 501] width 518 height 27
select select "NY"
click at [459, 488] on select "State / Province Alabama Alaska Arizona Arkansas California Colorado Connecticu…" at bounding box center [718, 501] width 518 height 27
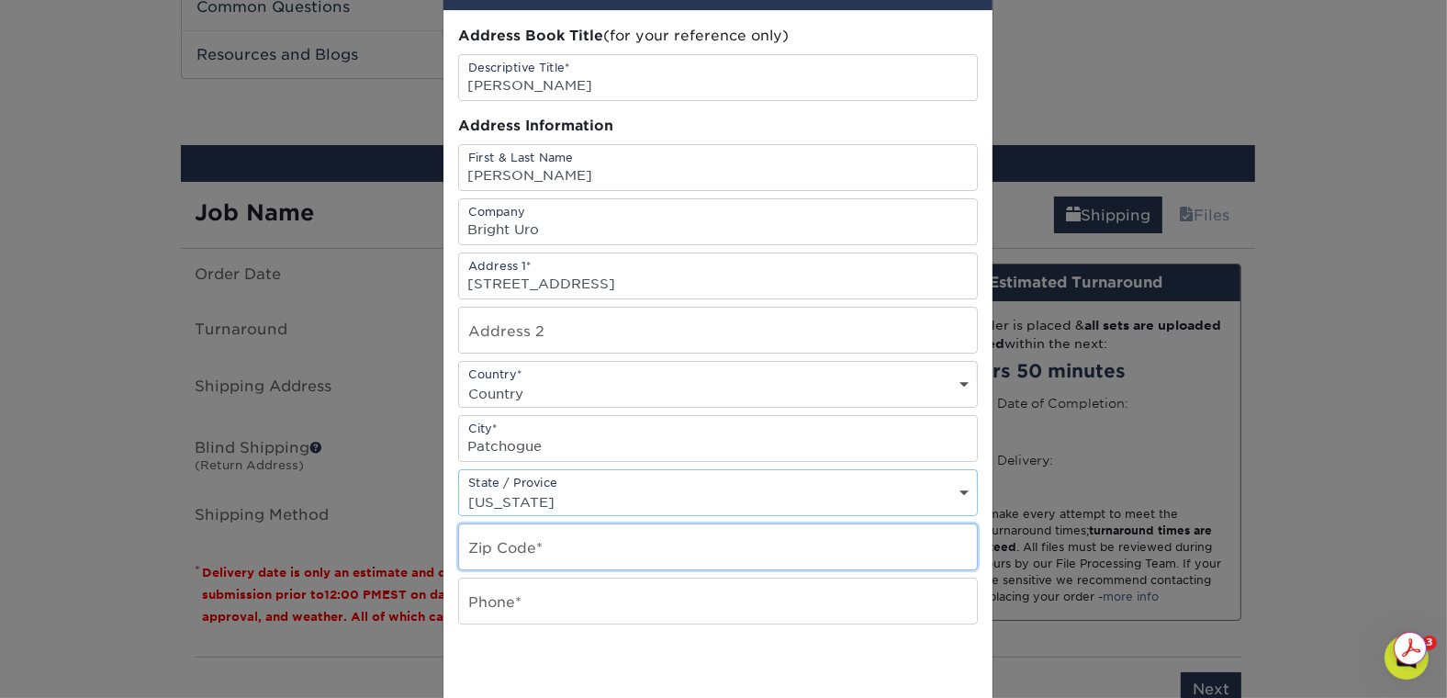
click at [591, 544] on input "text" at bounding box center [718, 546] width 518 height 45
paste input "11772"
type input "11772"
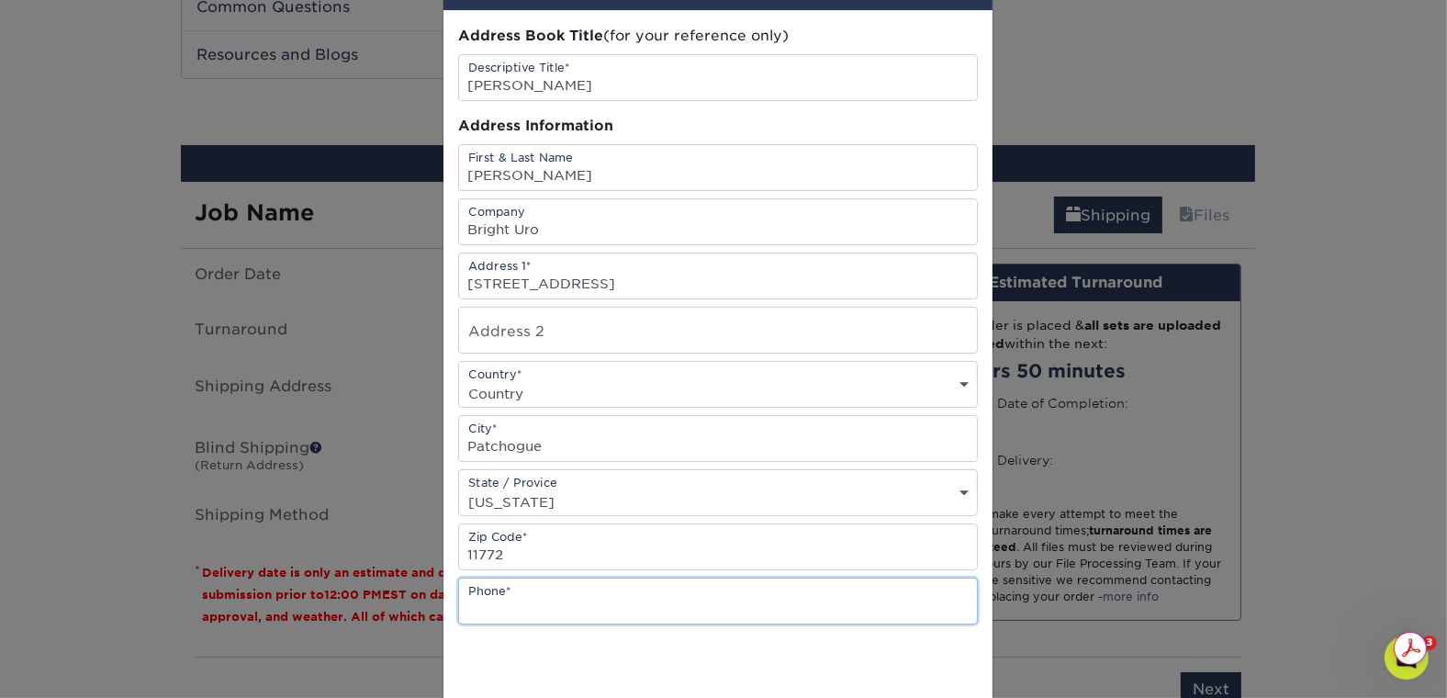
click at [655, 596] on input "text" at bounding box center [718, 600] width 518 height 45
paste input "(631) 624-4941"
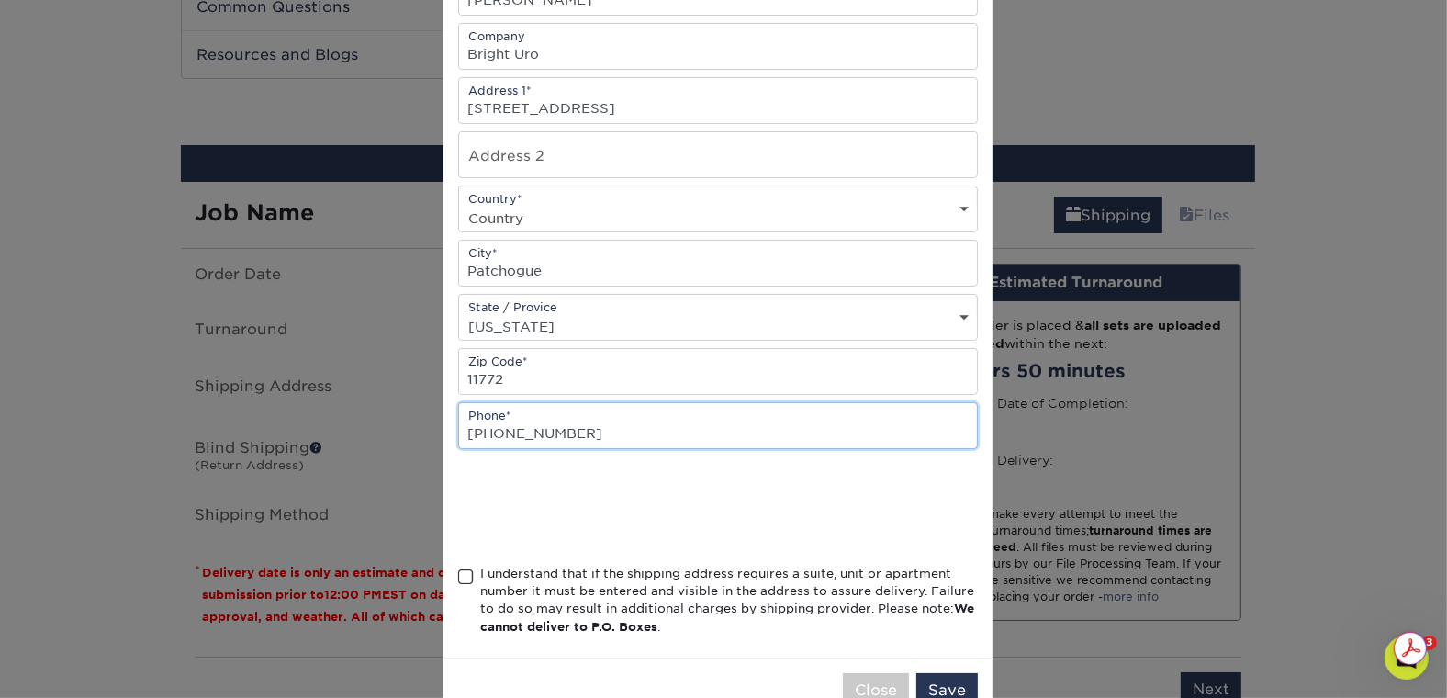
scroll to position [294, 0]
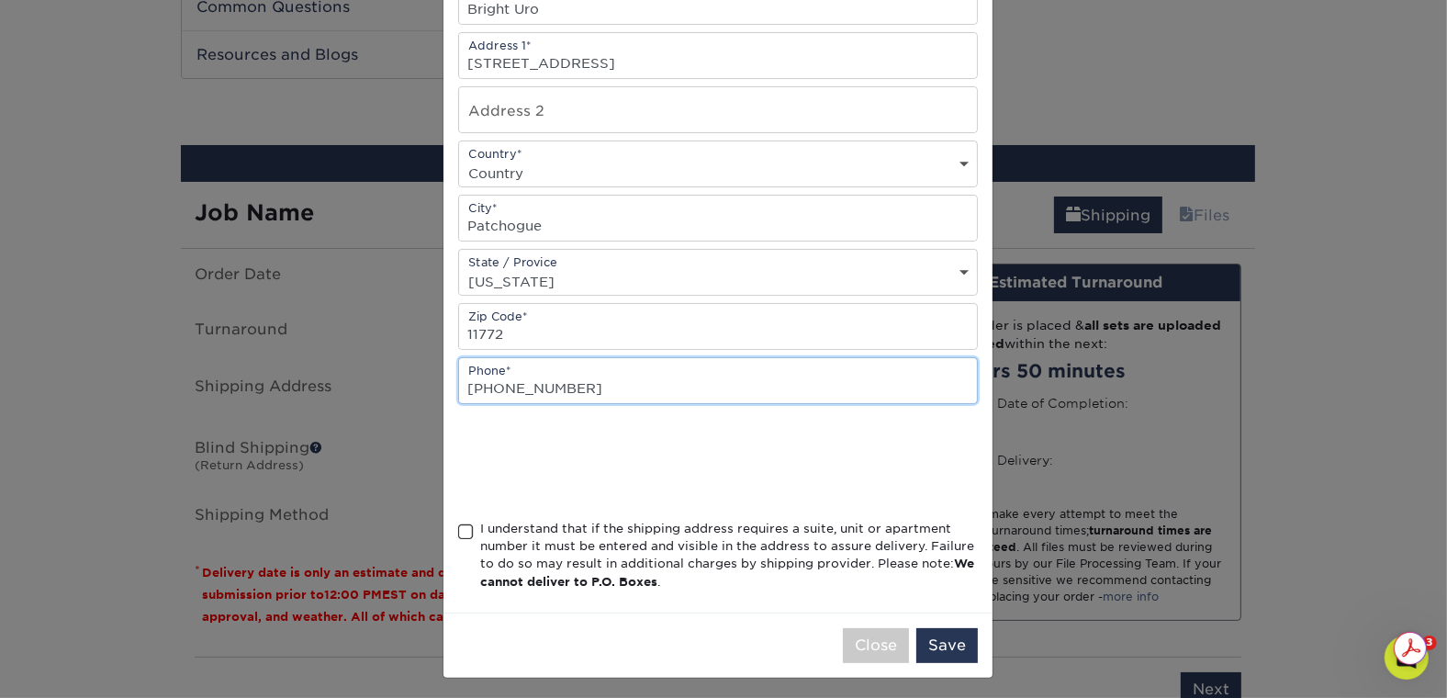
type input "(631) 624-4941"
click at [460, 532] on span at bounding box center [466, 531] width 16 height 17
click at [0, 0] on input "I understand that if the shipping address requires a suite, unit or apartment n…" at bounding box center [0, 0] width 0 height 0
click at [944, 640] on button "Save" at bounding box center [947, 645] width 62 height 35
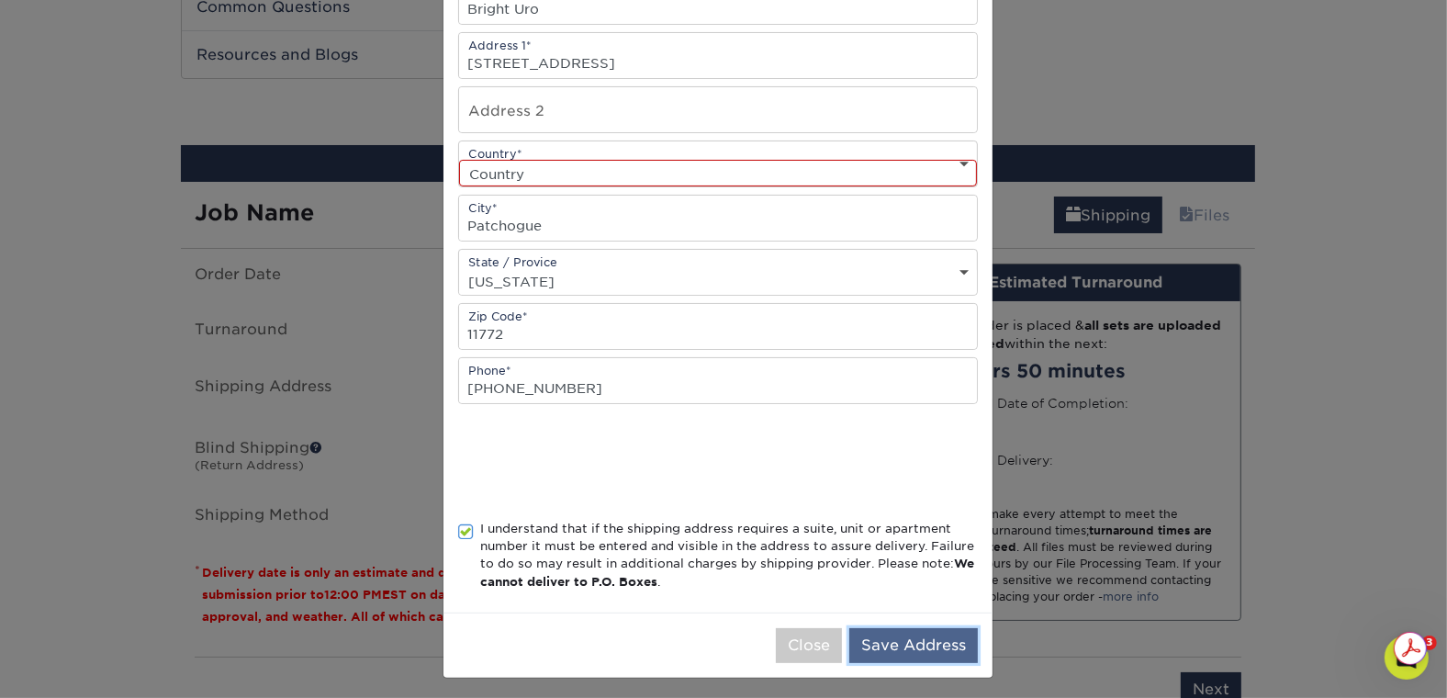
click at [902, 645] on button "Save Address" at bounding box center [913, 645] width 129 height 35
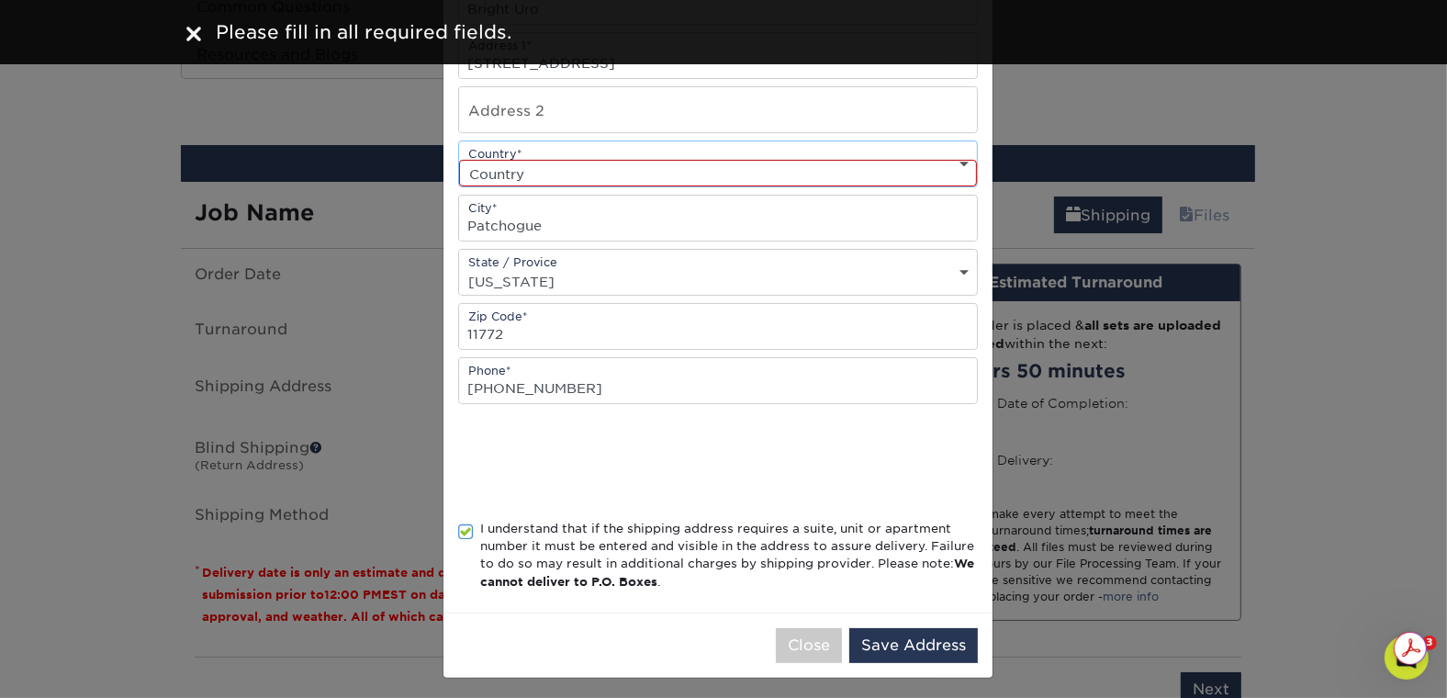
click at [945, 177] on select "Country United States Canada ----------------------------- Afghanistan Albania …" at bounding box center [718, 173] width 518 height 27
select select "US"
click at [459, 160] on select "Country United States Canada ----------------------------- Afghanistan Albania …" at bounding box center [718, 173] width 518 height 27
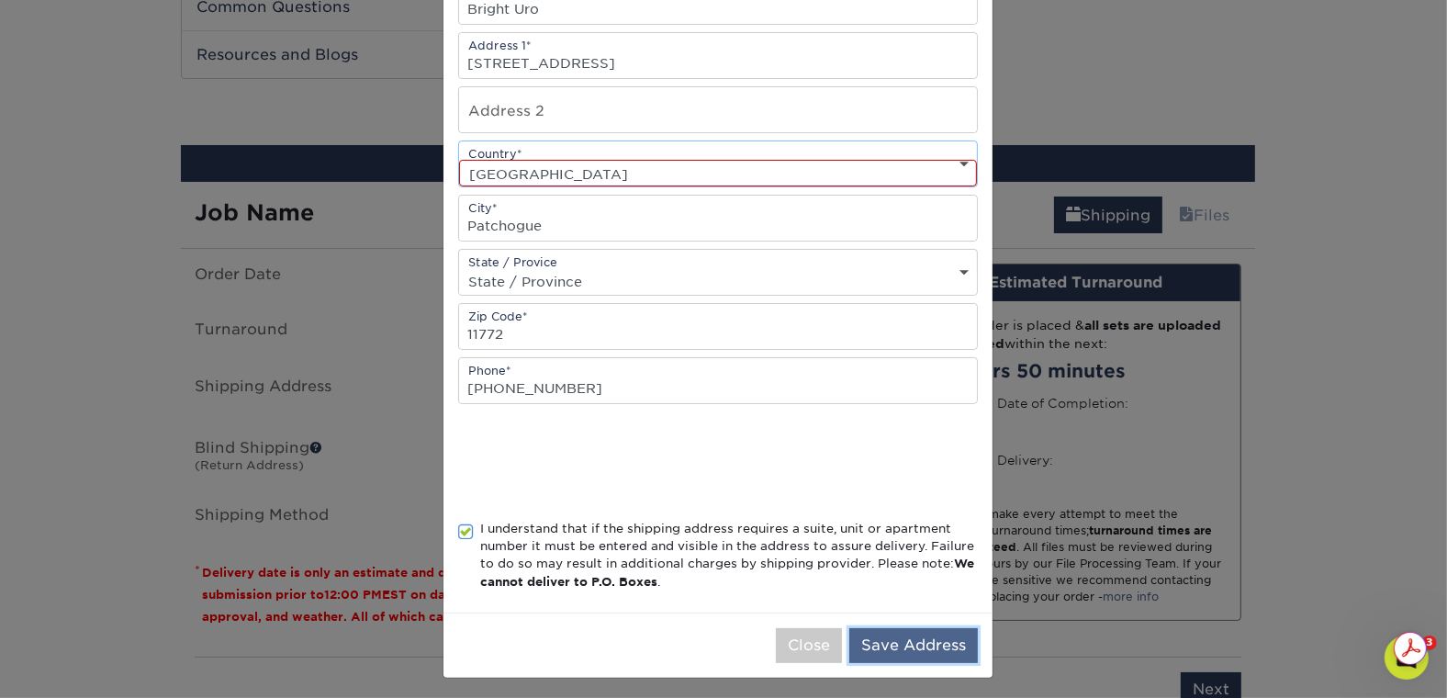
click at [920, 643] on button "Save Address" at bounding box center [913, 645] width 129 height 35
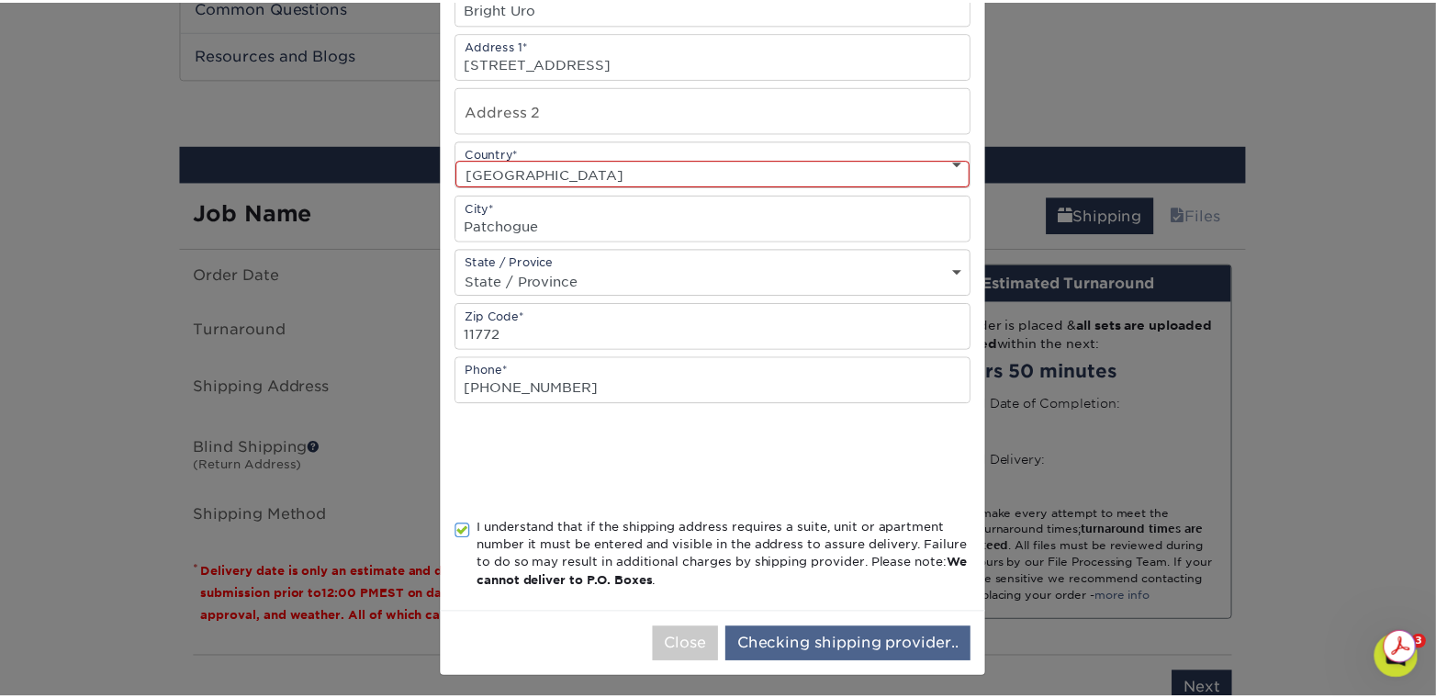
scroll to position [0, 0]
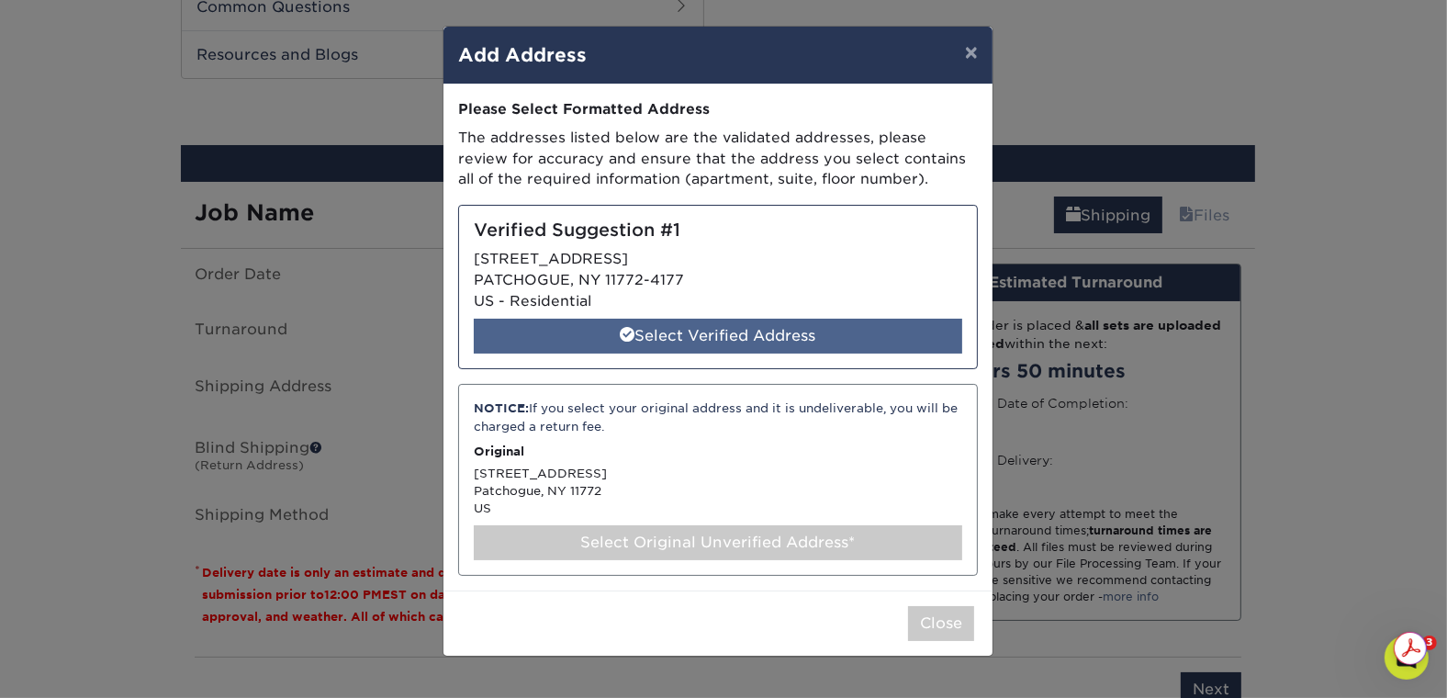
click at [690, 339] on div "Select Verified Address" at bounding box center [718, 336] width 488 height 35
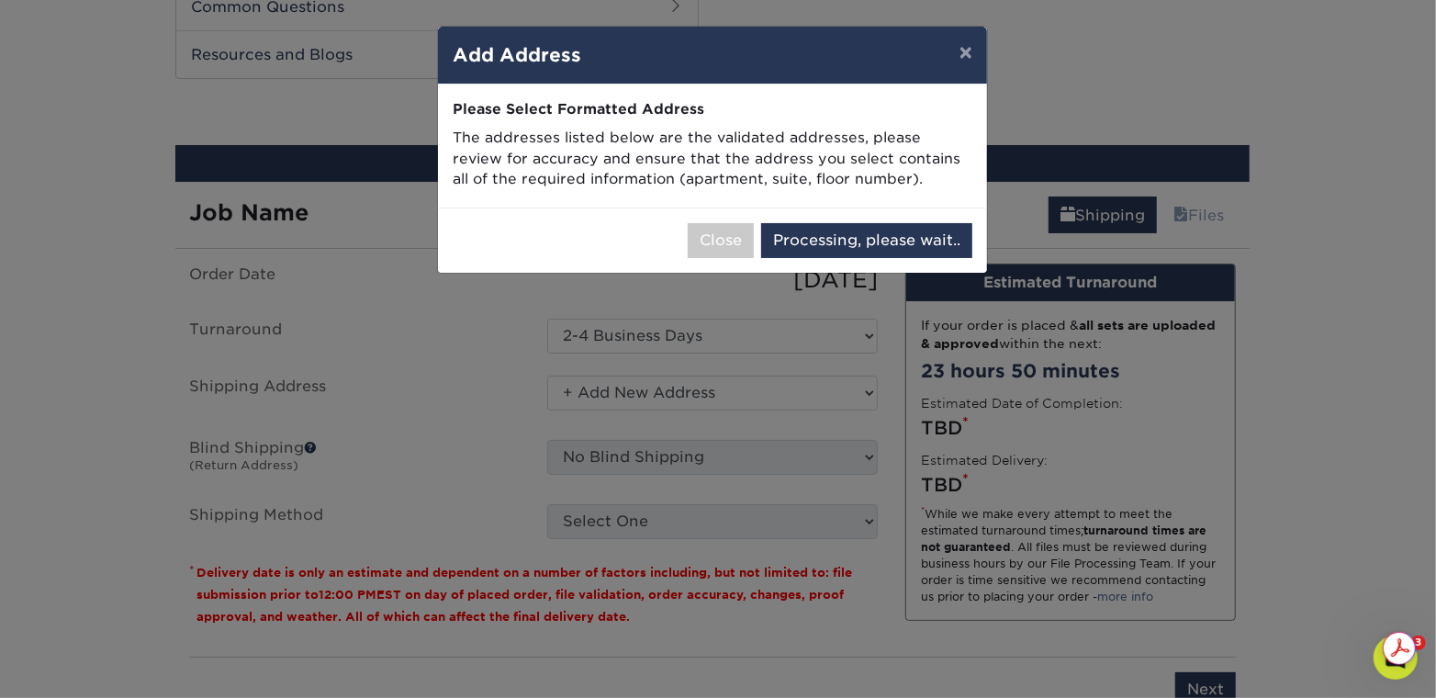
select select "286801"
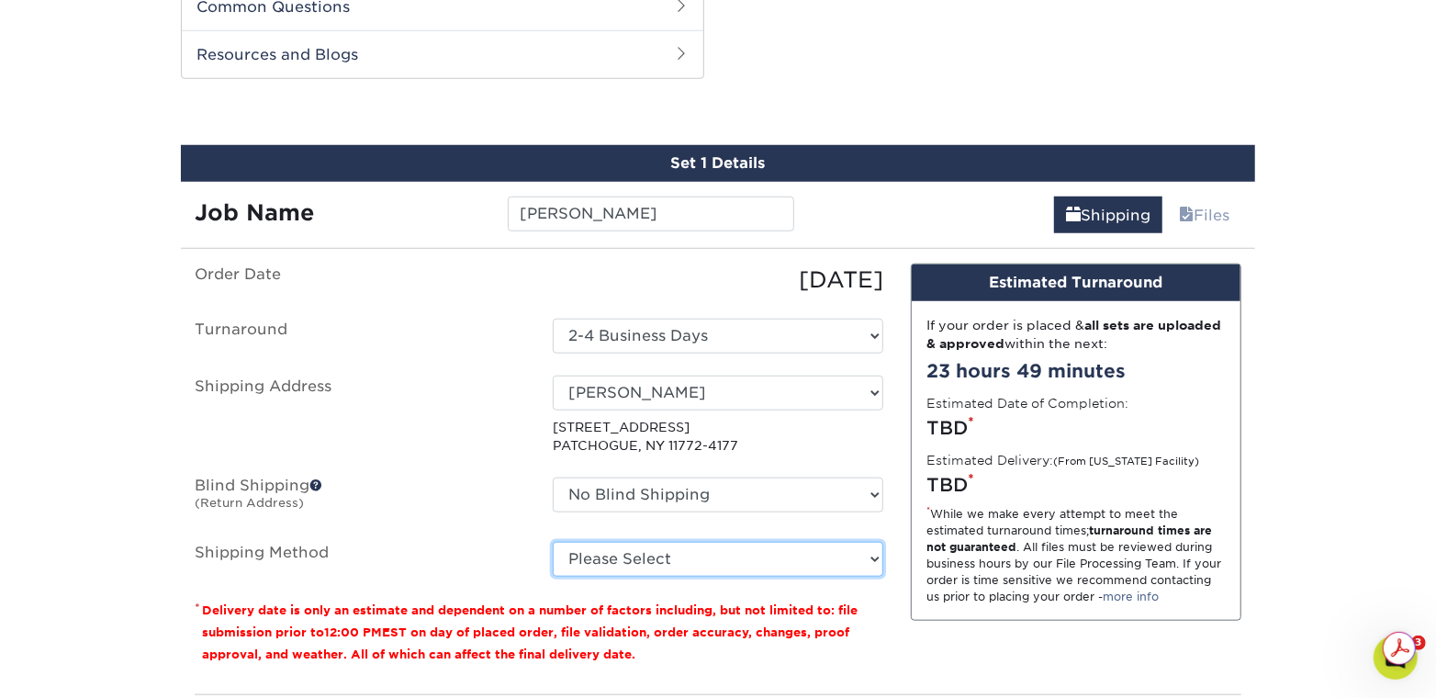
click at [855, 561] on select "Please Select Ground Shipping (+$7.84) 3 Day Shipping Service (+$21.97) 2 Day A…" at bounding box center [718, 559] width 331 height 35
select select "03"
click at [553, 542] on select "Please Select Ground Shipping (+$7.84) 3 Day Shipping Service (+$21.97) 2 Day A…" at bounding box center [718, 559] width 331 height 35
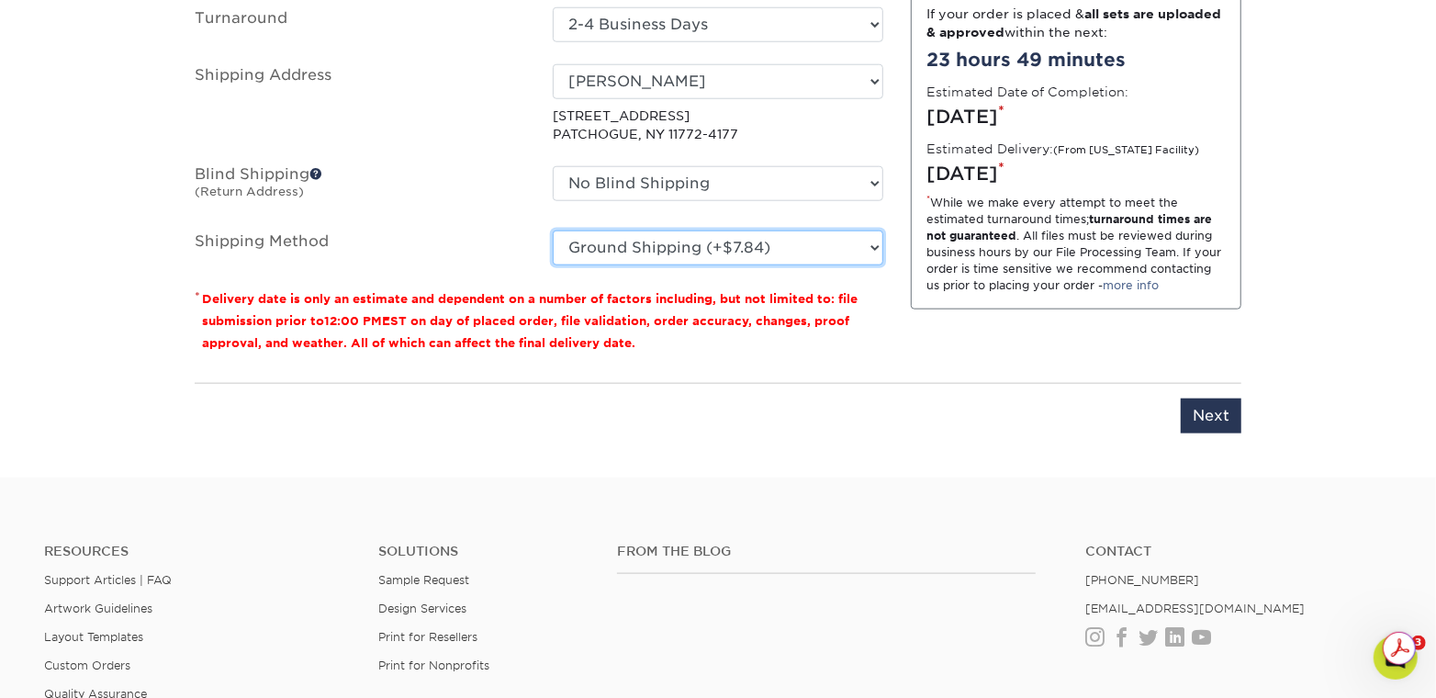
scroll to position [1239, 0]
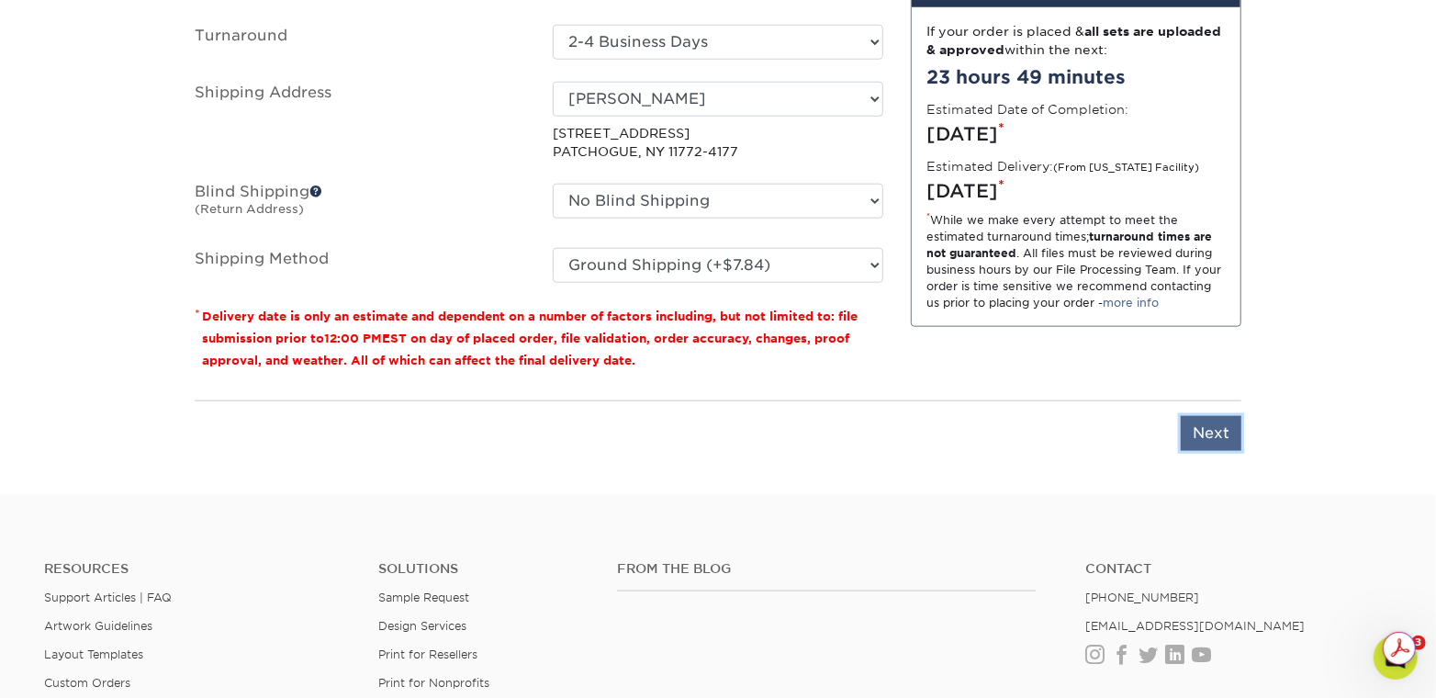
click at [1212, 435] on input "Next" at bounding box center [1211, 433] width 61 height 35
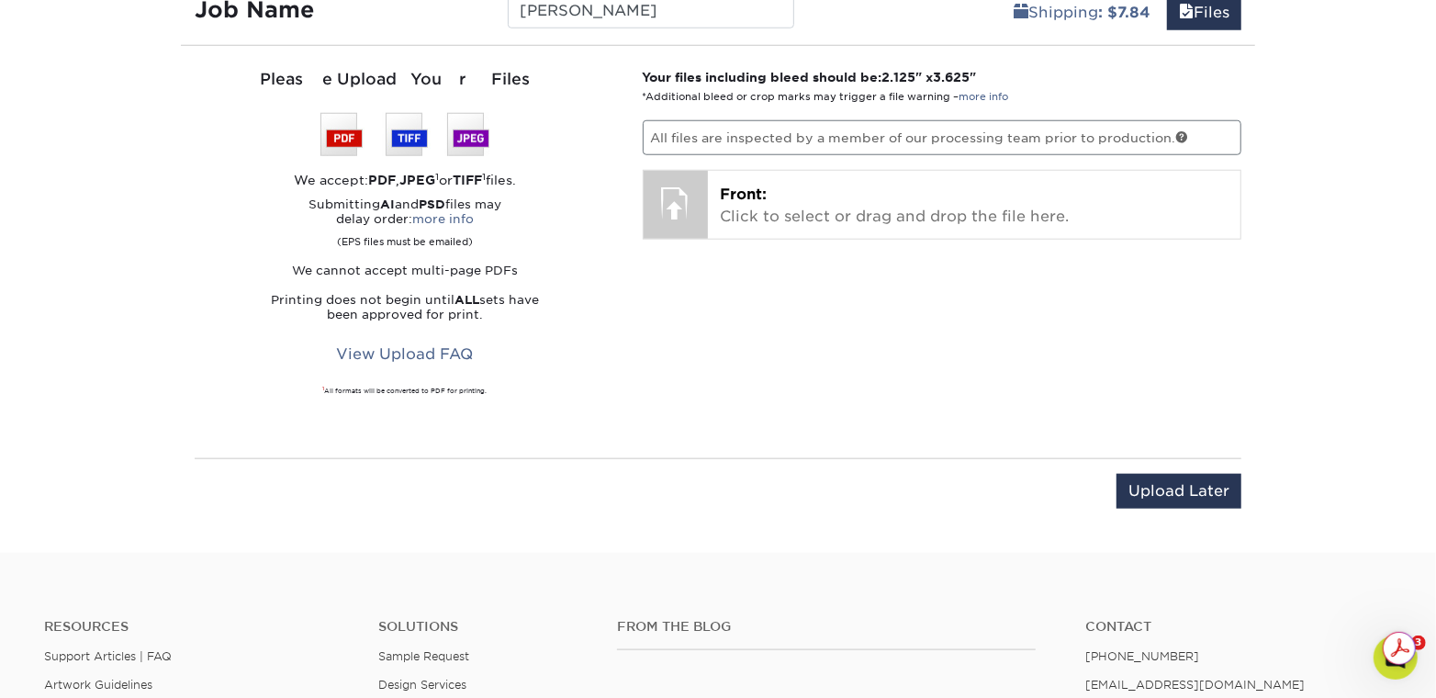
scroll to position [1093, 0]
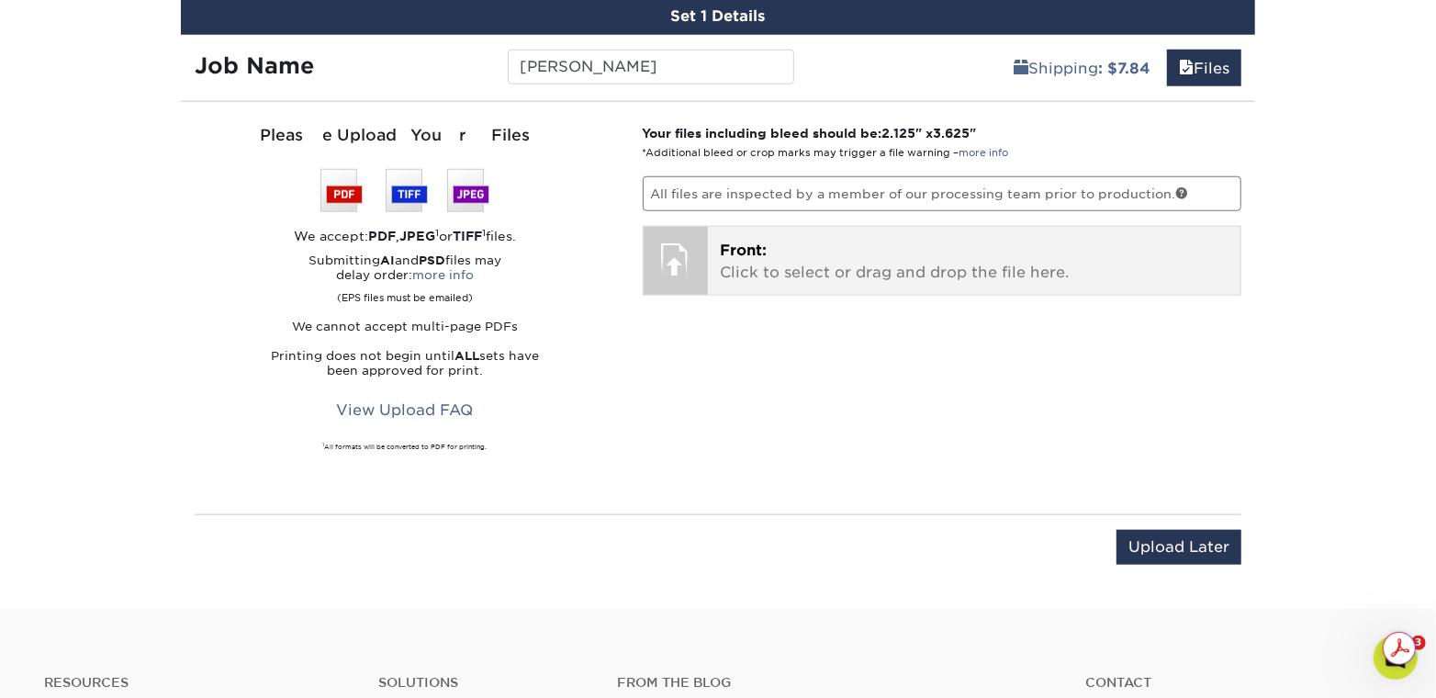
click at [967, 276] on p "Front: Click to select or drag and drop the file here." at bounding box center [975, 262] width 508 height 44
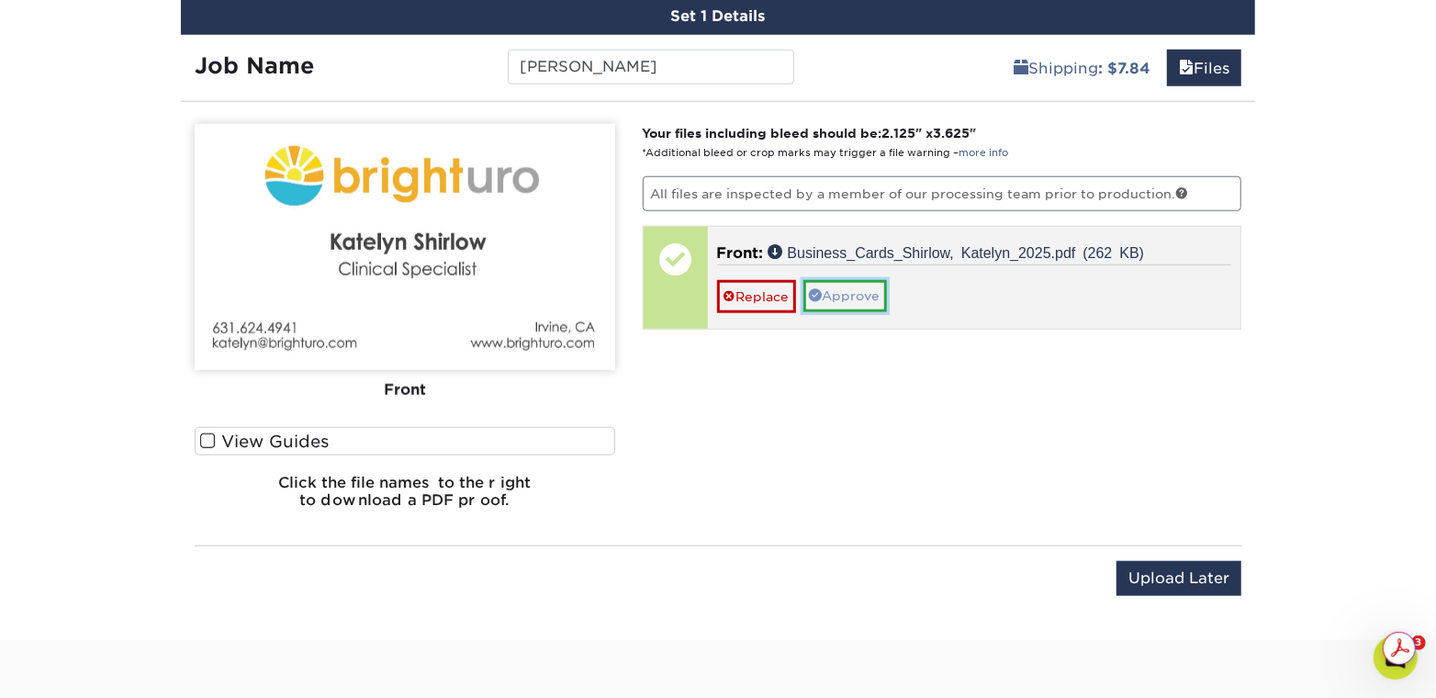
click at [869, 296] on link "Approve" at bounding box center [845, 295] width 84 height 31
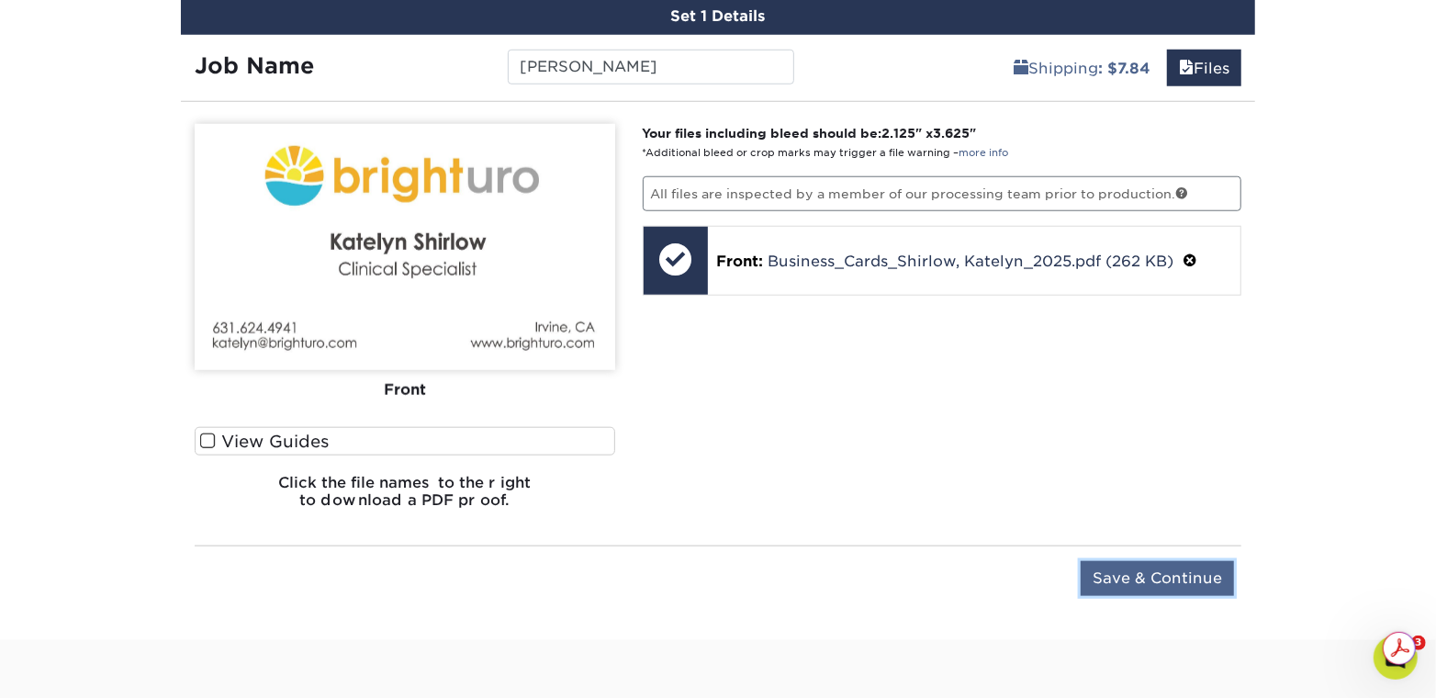
click at [1188, 569] on input "Save & Continue" at bounding box center [1157, 578] width 153 height 35
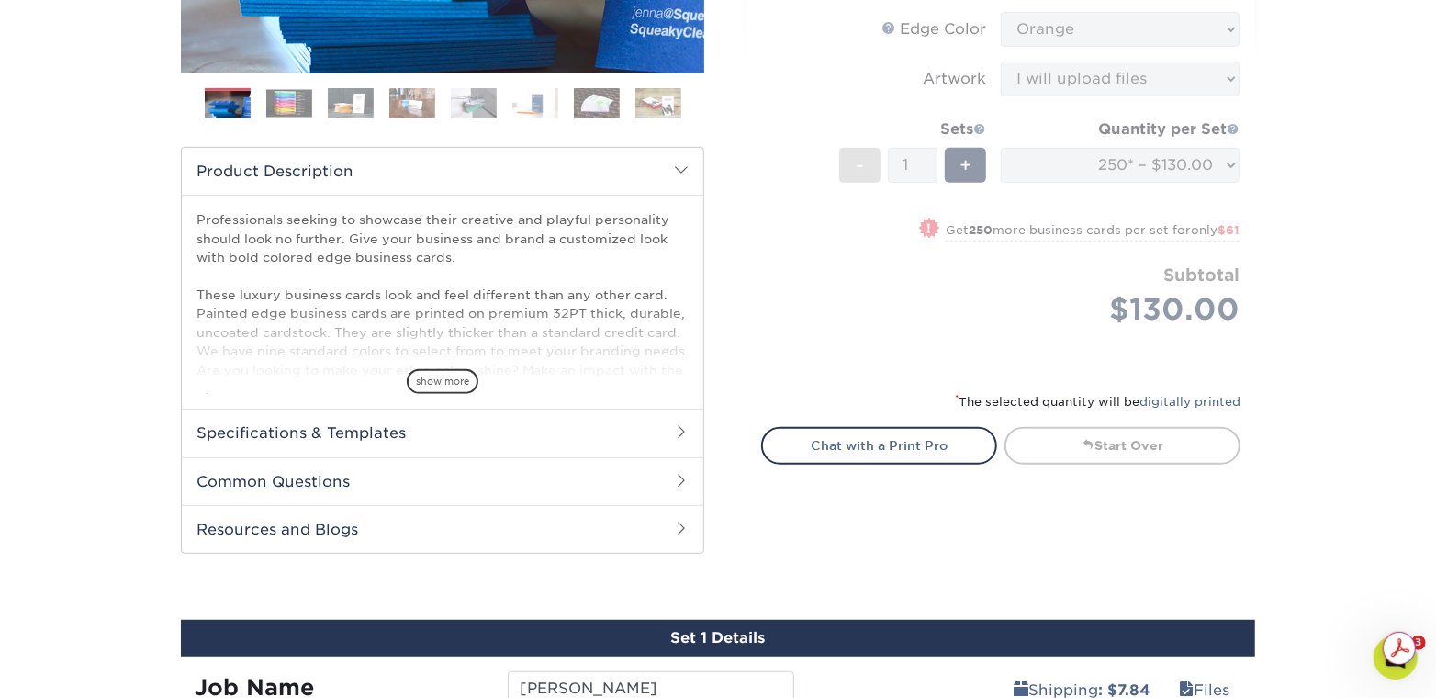
scroll to position [946, 0]
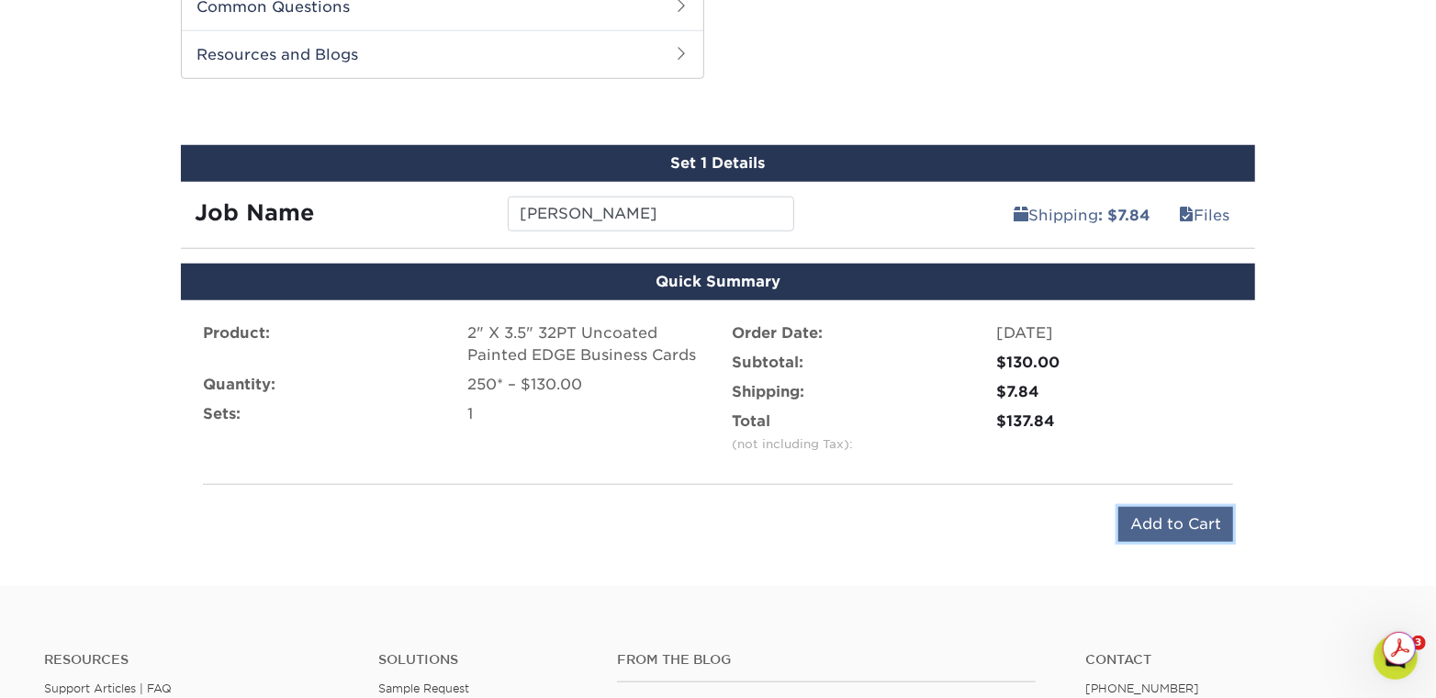
click at [1171, 527] on input "Add to Cart" at bounding box center [1175, 524] width 115 height 35
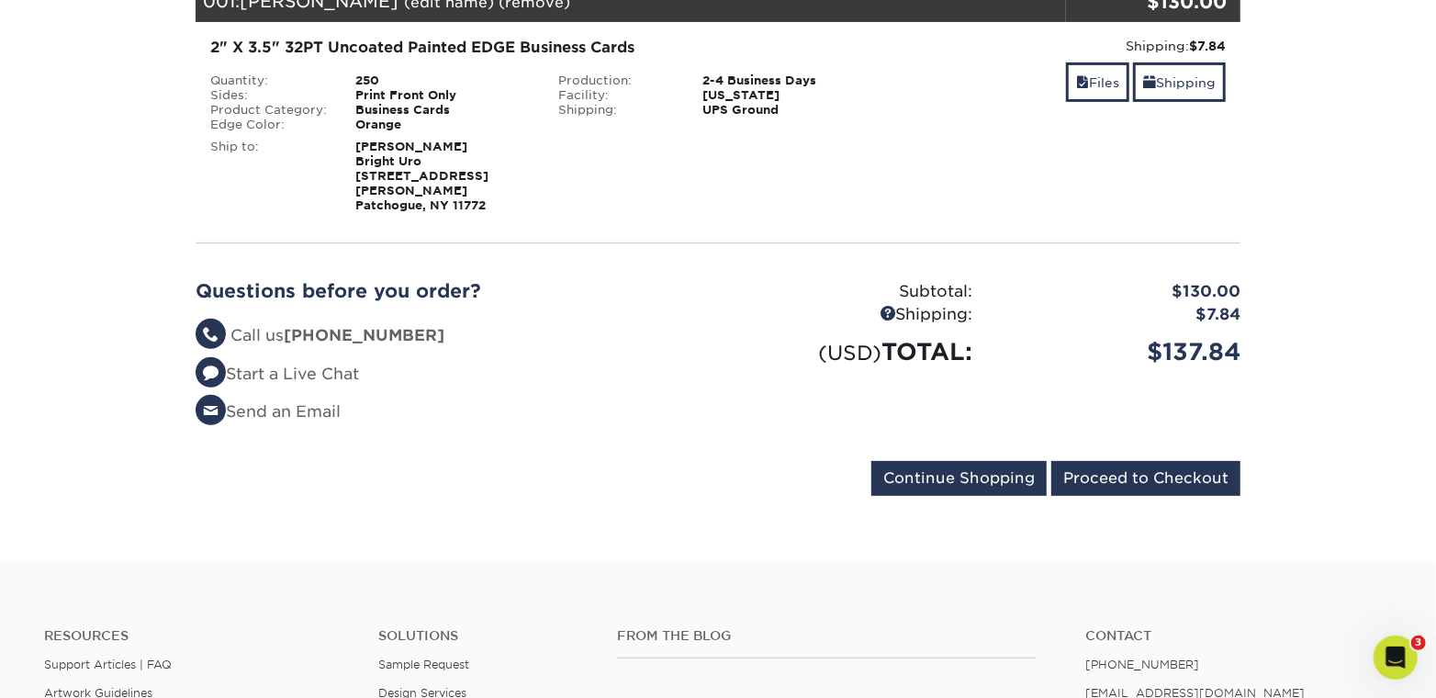
scroll to position [294, 0]
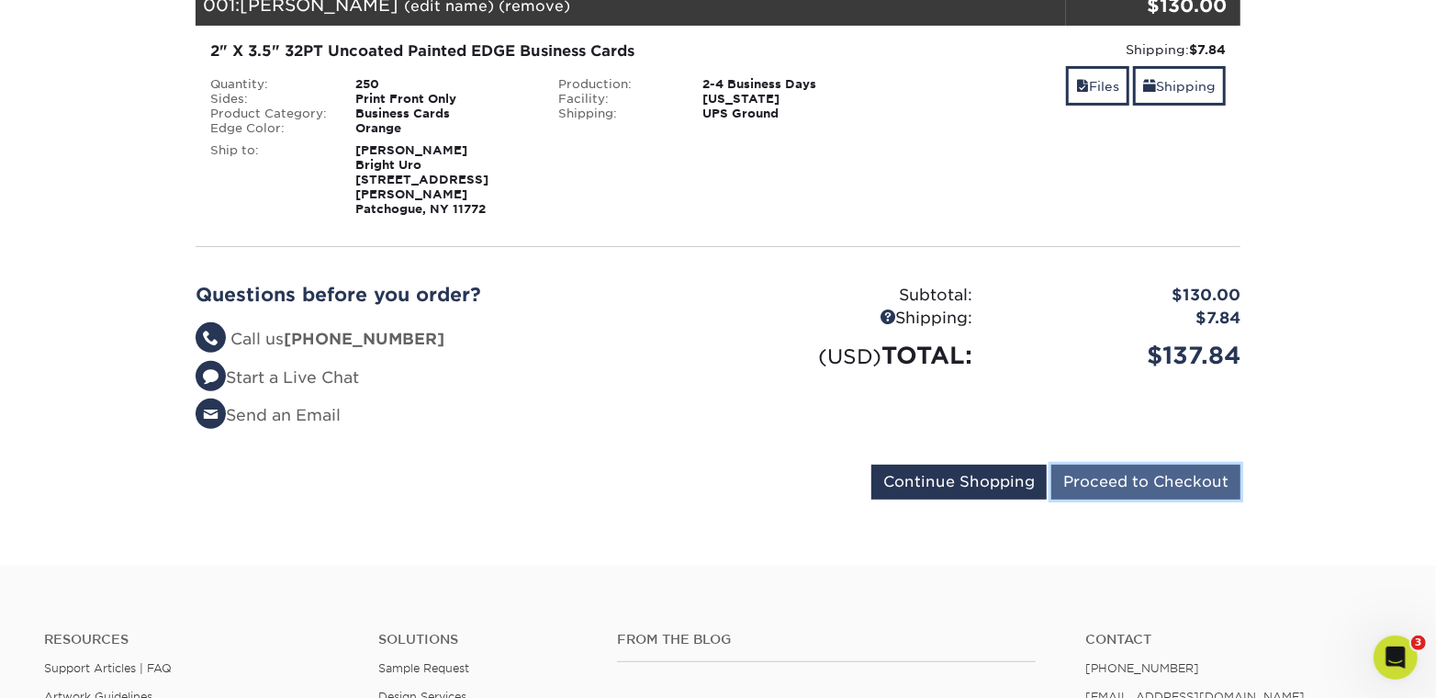
click at [1138, 465] on input "Proceed to Checkout" at bounding box center [1145, 482] width 189 height 35
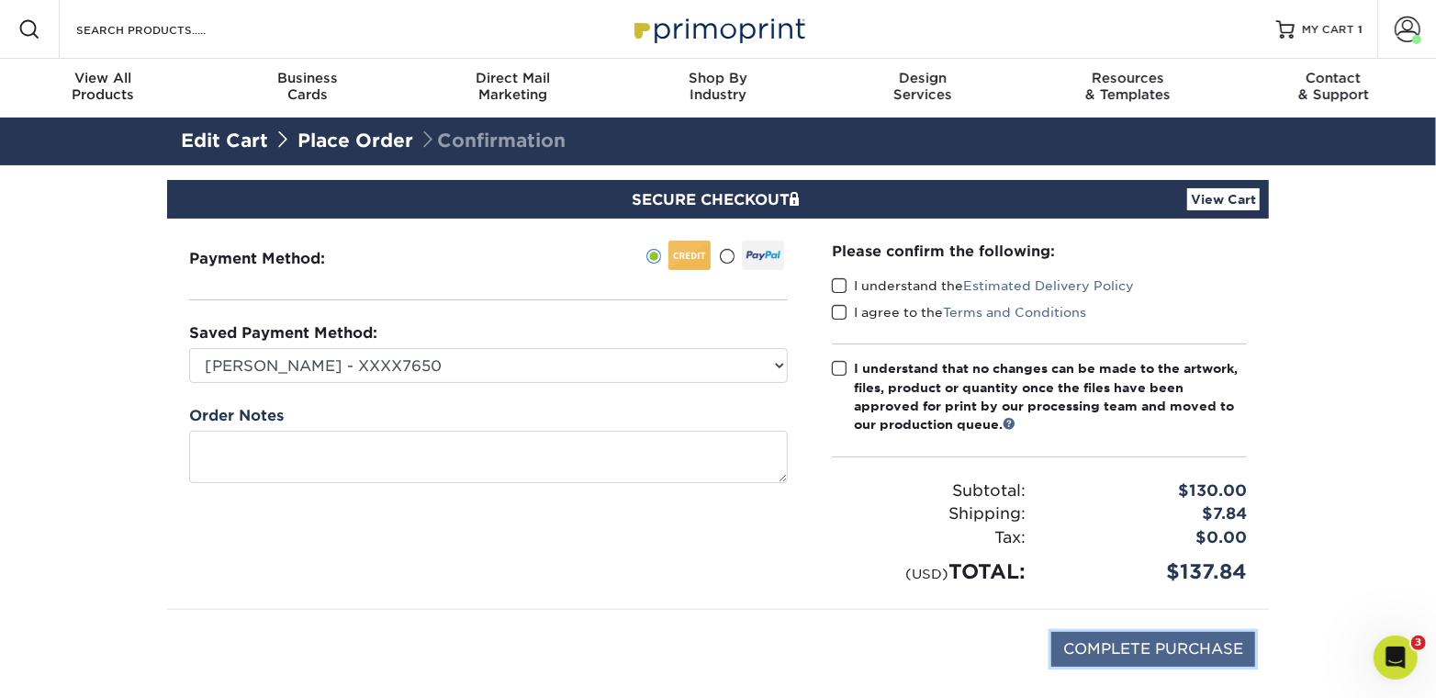
click at [1151, 642] on input "COMPLETE PURCHASE" at bounding box center [1153, 649] width 204 height 35
click at [843, 286] on span at bounding box center [840, 285] width 16 height 17
click at [0, 0] on input "I understand the Estimated Delivery Policy" at bounding box center [0, 0] width 0 height 0
click at [840, 315] on span at bounding box center [840, 312] width 16 height 17
click at [0, 0] on input "I agree to the Terms and Conditions" at bounding box center [0, 0] width 0 height 0
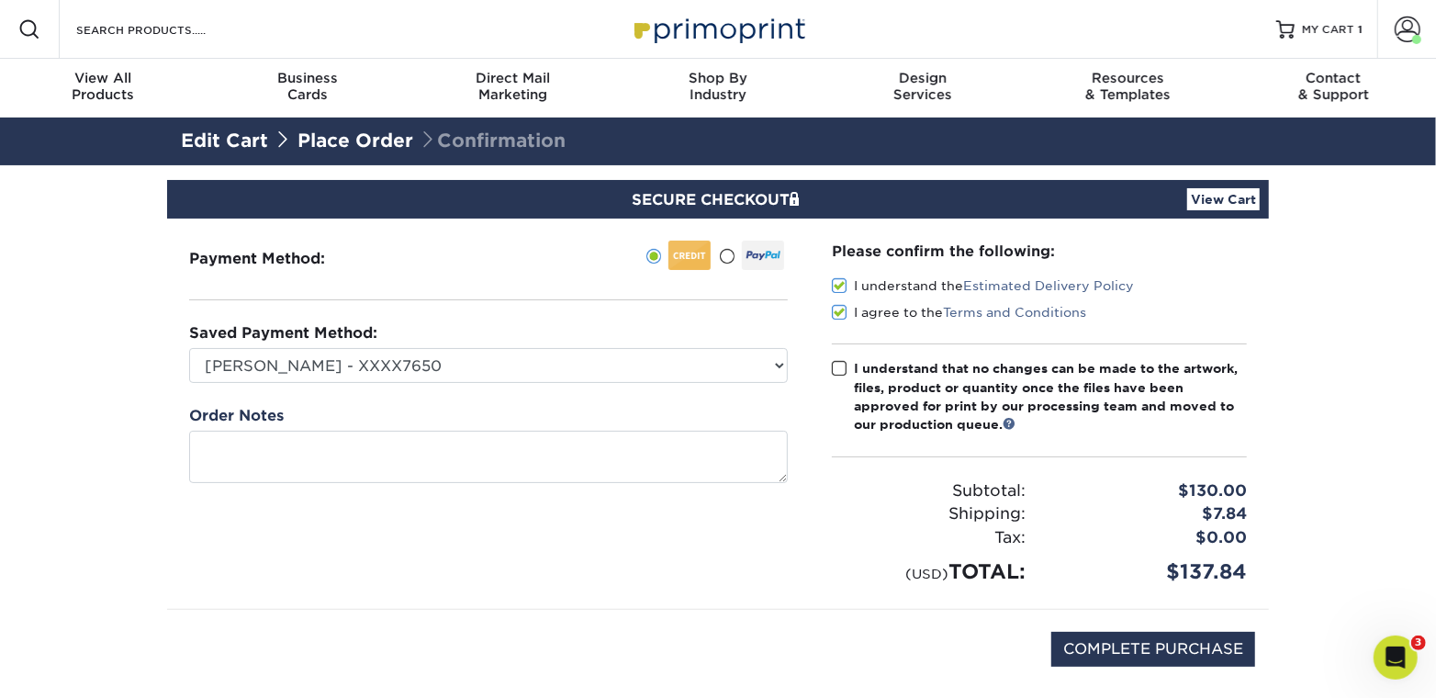
click at [843, 362] on span at bounding box center [840, 368] width 16 height 17
click at [0, 0] on input "I understand that no changes can be made to the artwork, files, product or quan…" at bounding box center [0, 0] width 0 height 0
click at [1119, 644] on input "COMPLETE PURCHASE" at bounding box center [1153, 649] width 204 height 35
type input "PROCESSING, PLEASE WAIT..."
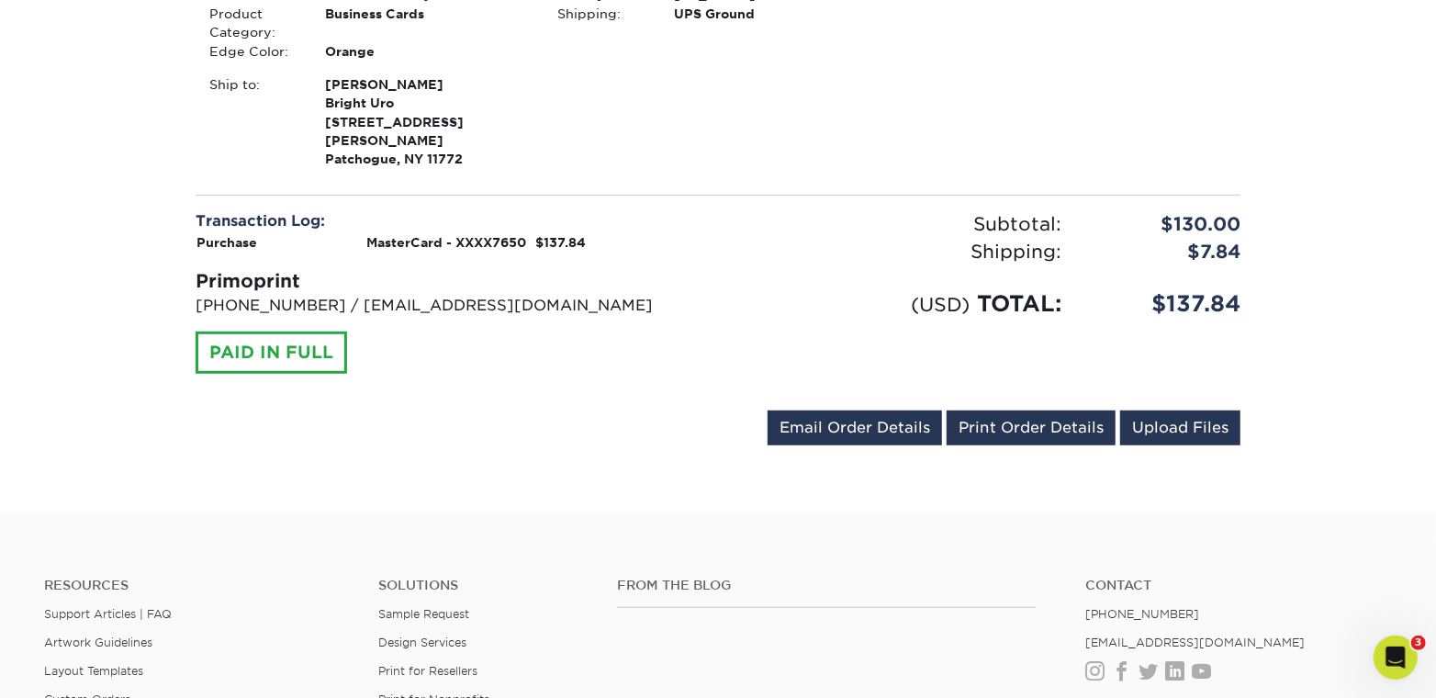
scroll to position [661, 0]
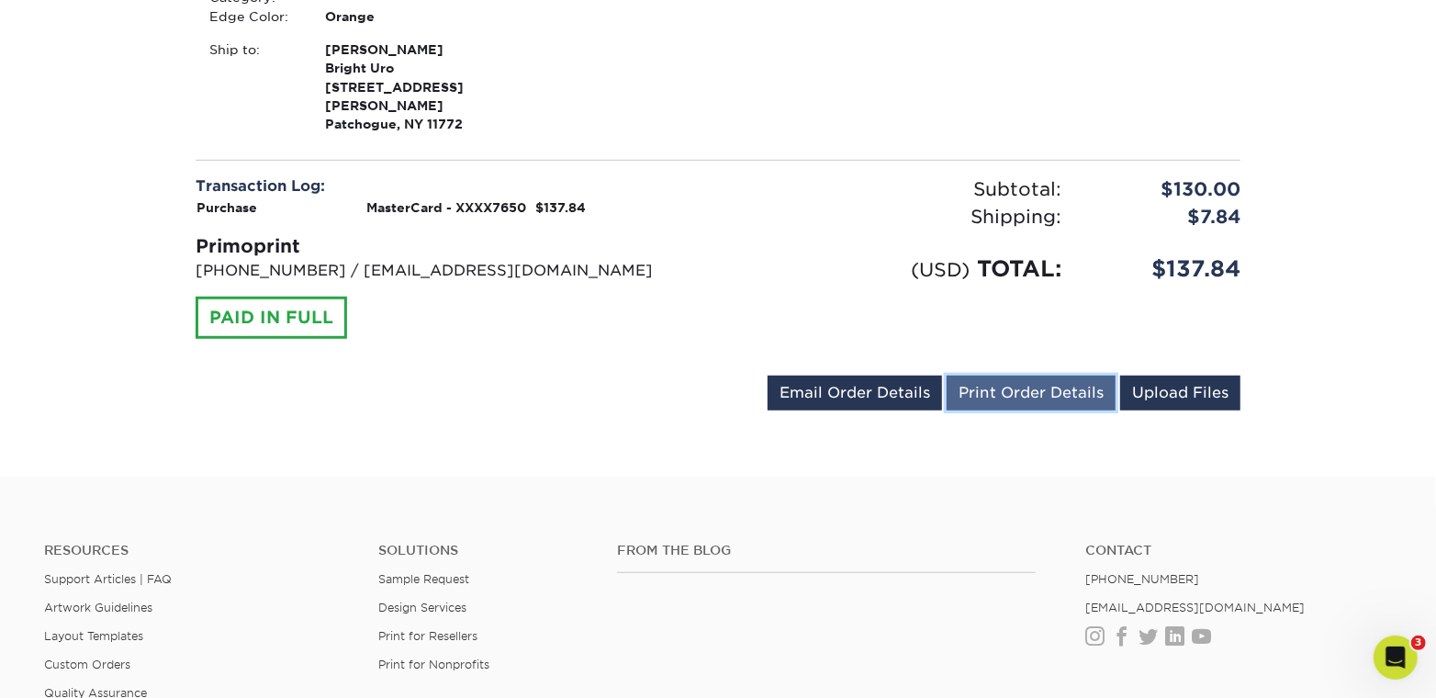
click at [1030, 376] on link "Print Order Details" at bounding box center [1031, 393] width 169 height 35
